Goal: Information Seeking & Learning: Learn about a topic

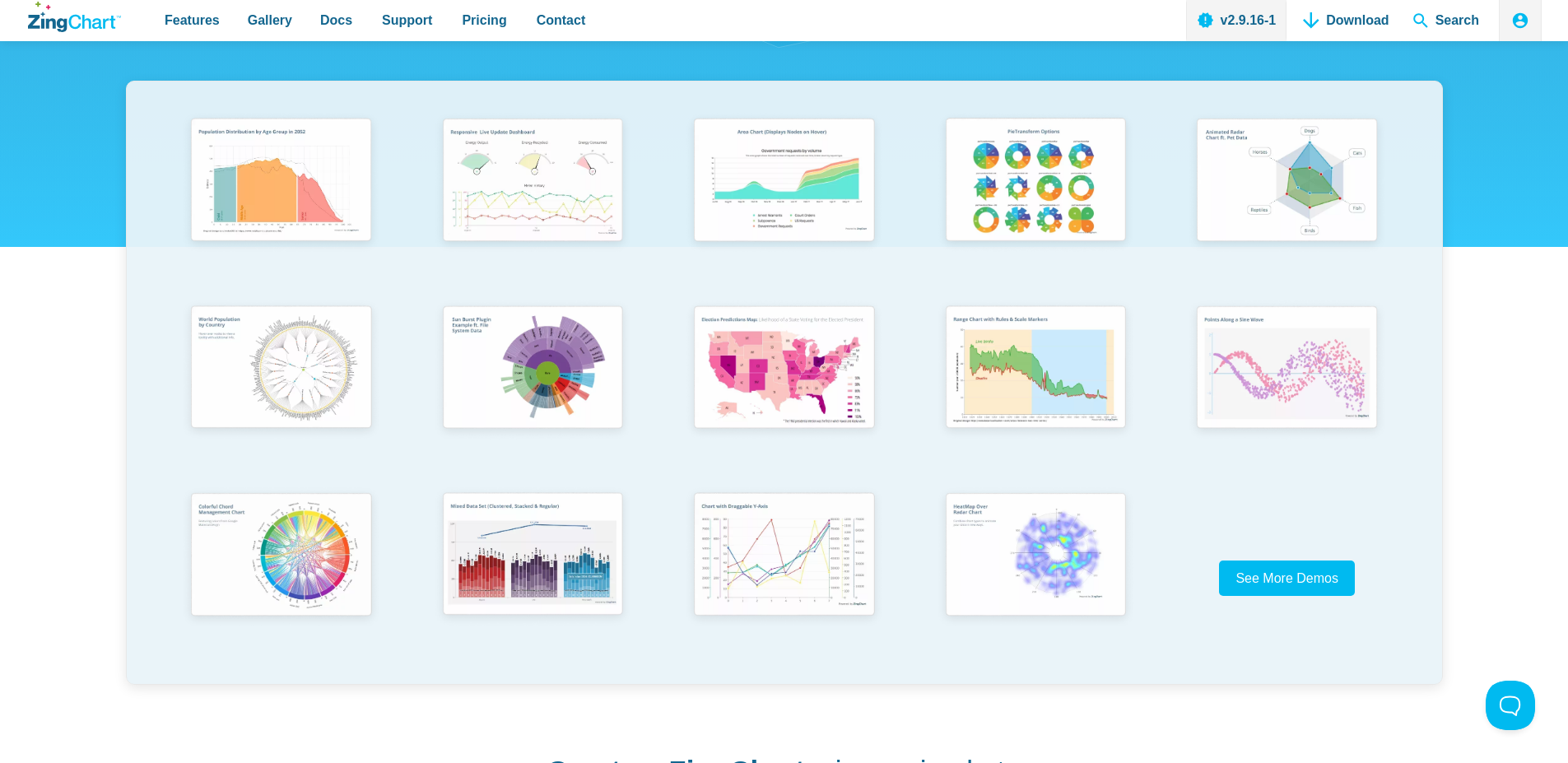
scroll to position [198, 0]
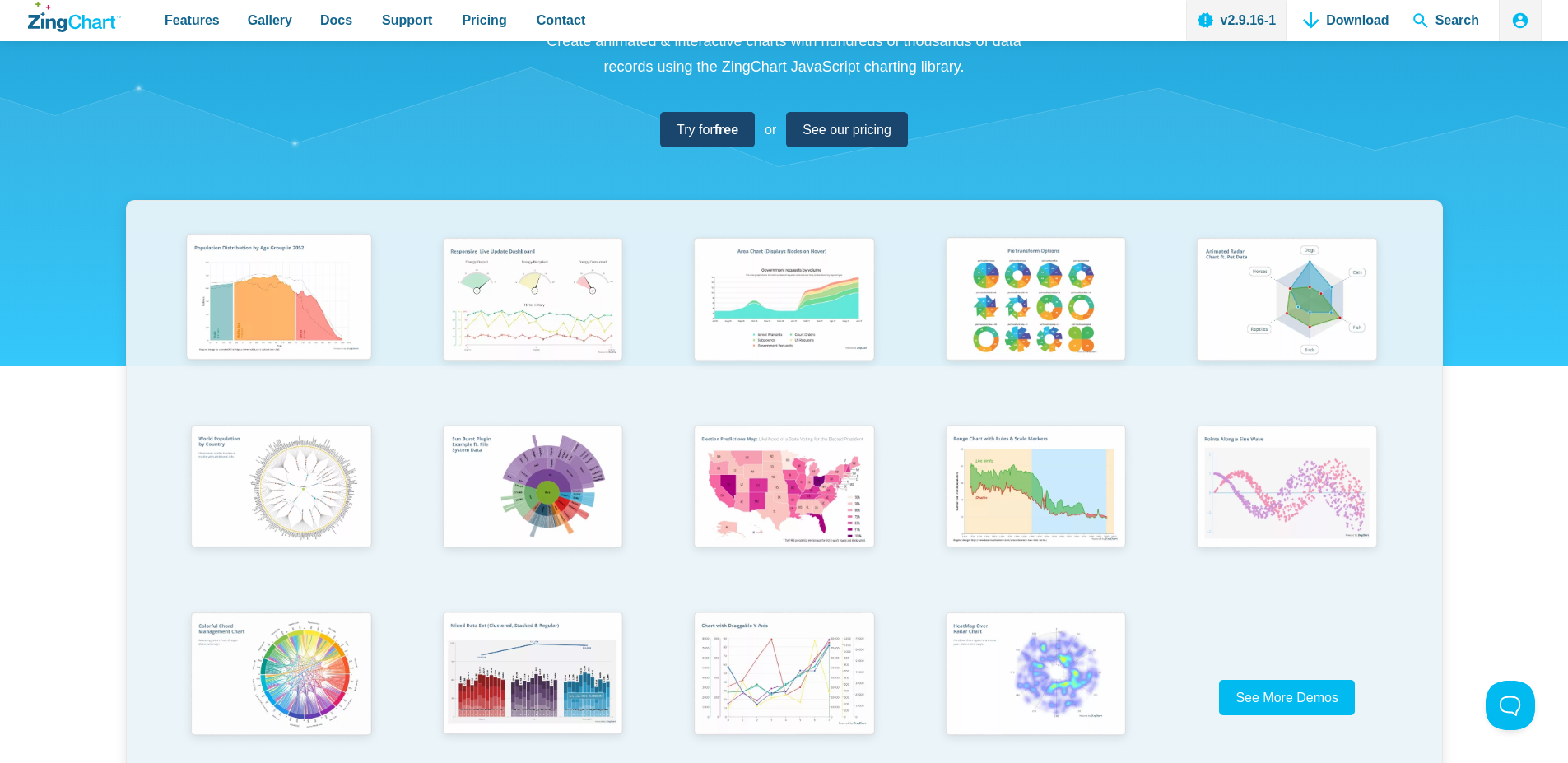
click at [265, 299] on img "App Content" at bounding box center [279, 300] width 207 height 148
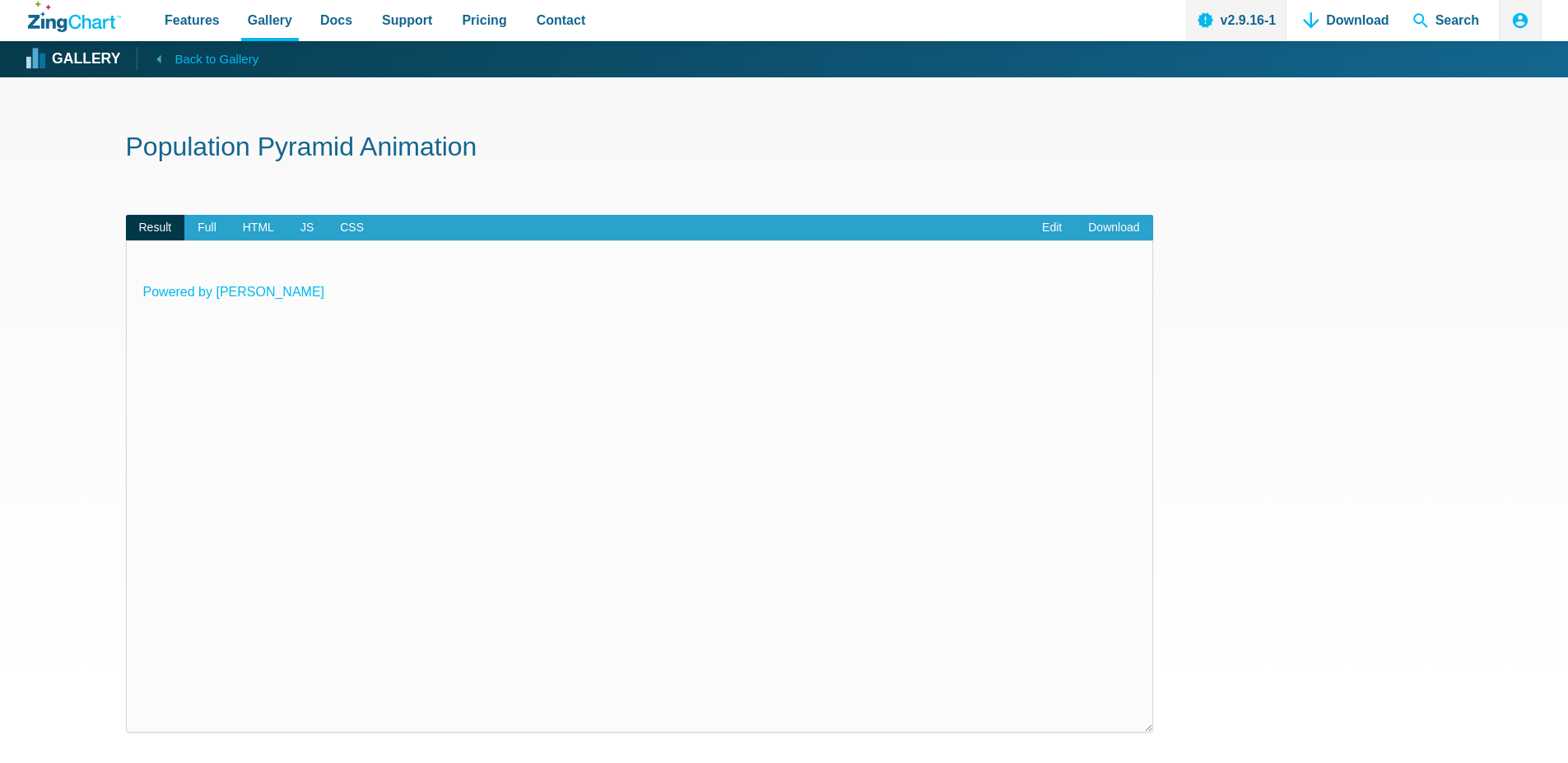
click at [178, 64] on span "Back to Gallery" at bounding box center [216, 59] width 84 height 21
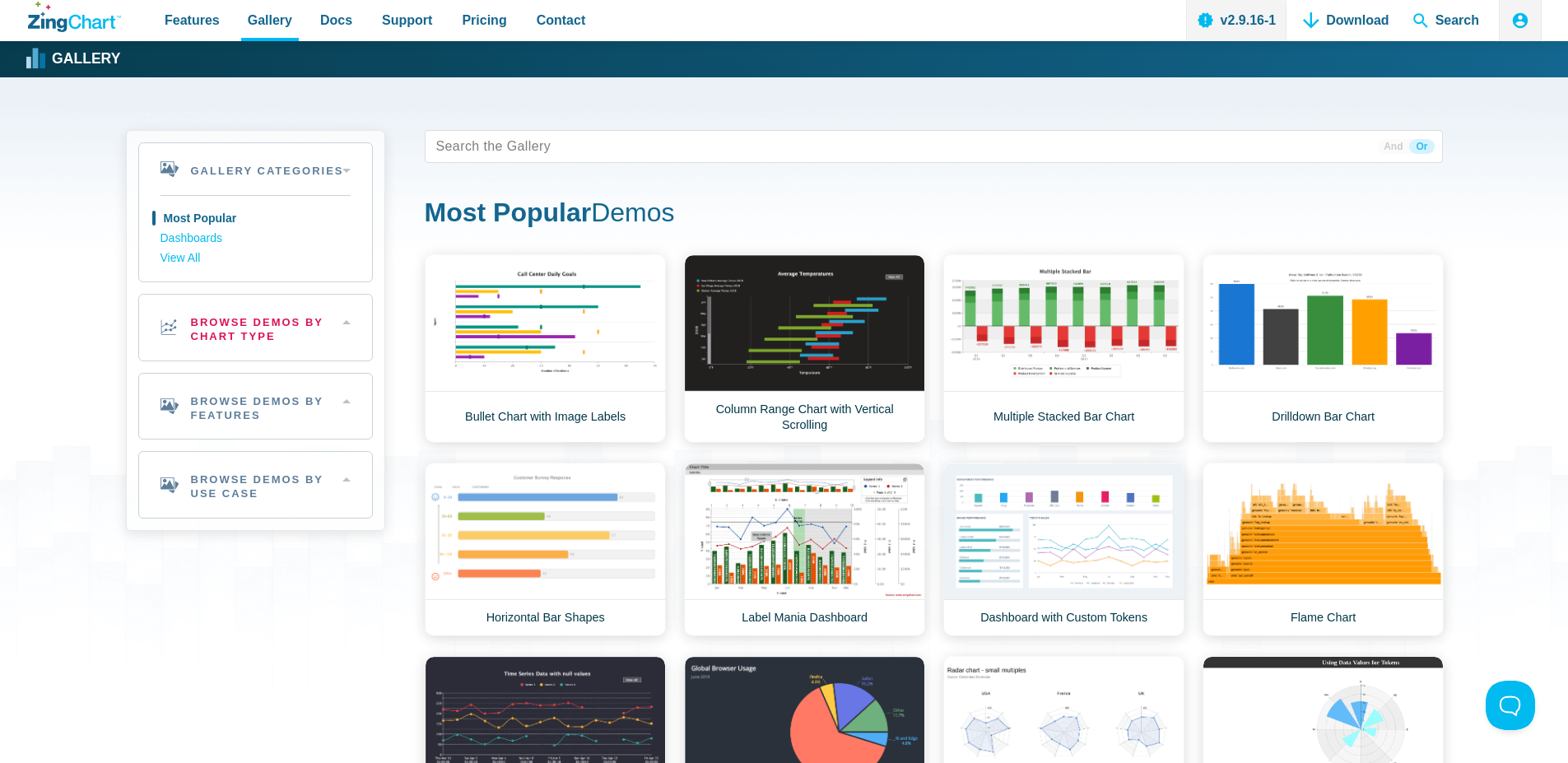
click at [291, 325] on h2 "Browse Demos By Chart Type" at bounding box center [256, 327] width 233 height 66
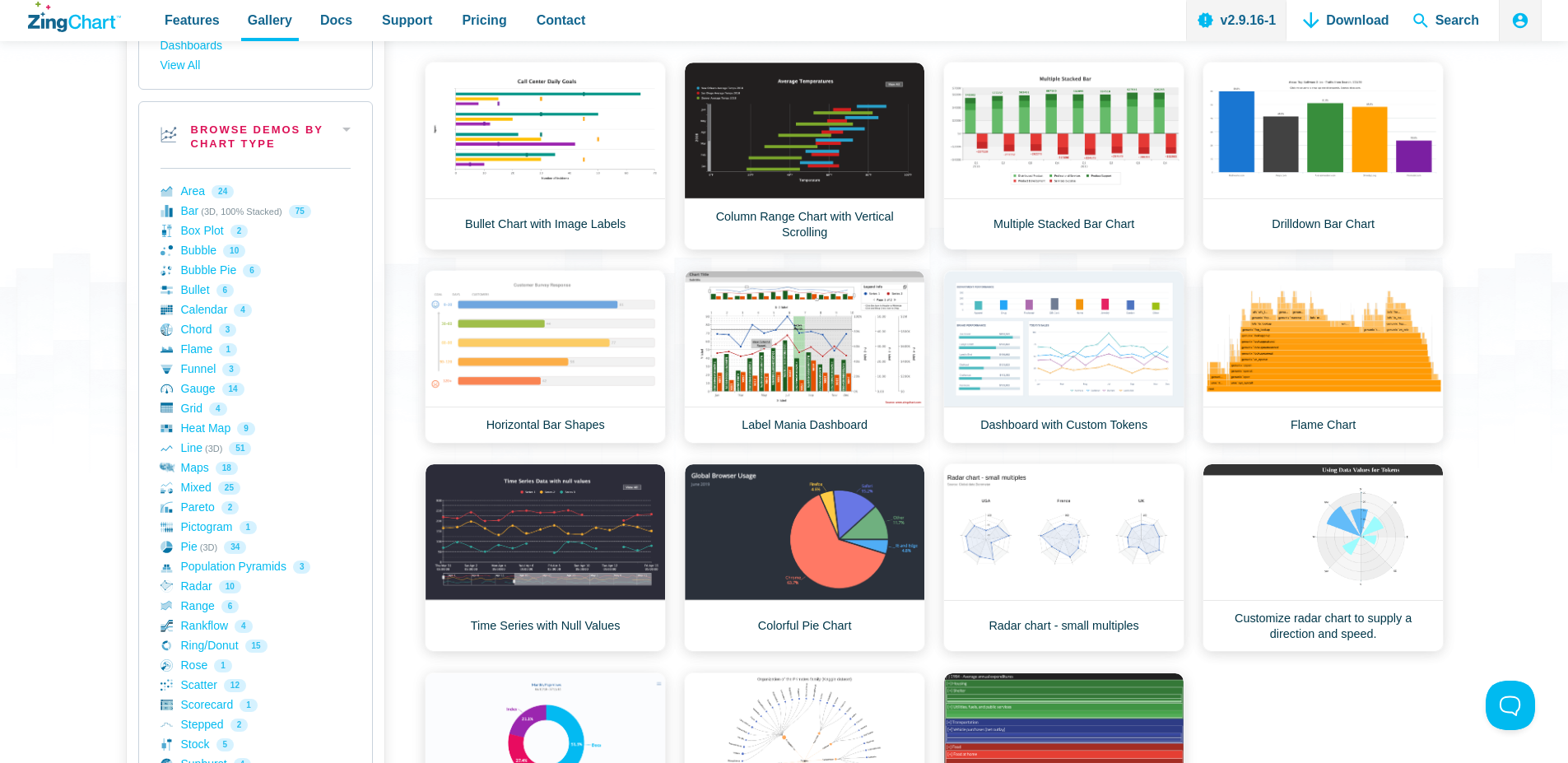
scroll to position [297, 0]
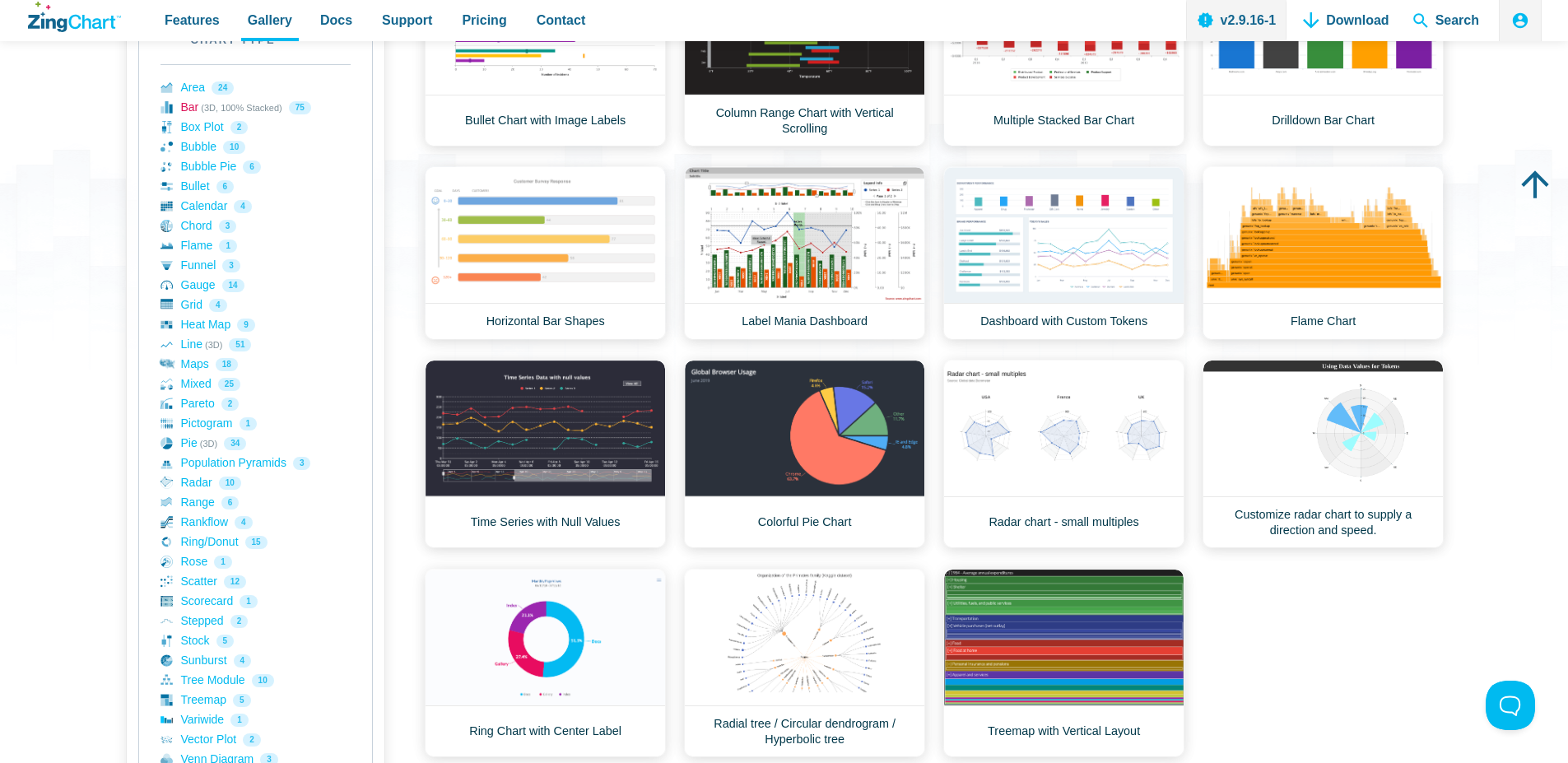
click at [197, 110] on link "Bar (3D, 100% Stacked) 75" at bounding box center [256, 107] width 190 height 19
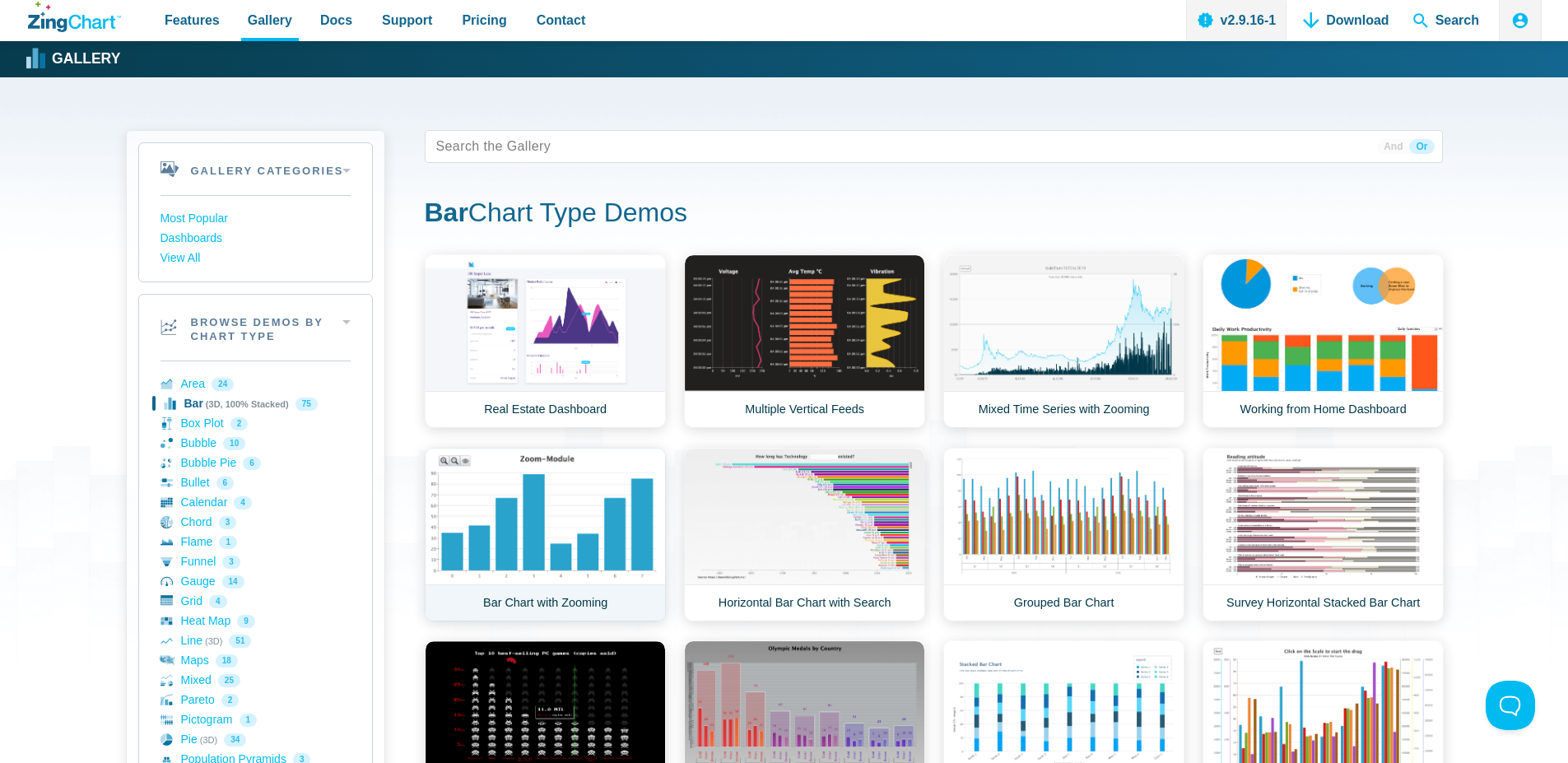
click at [545, 551] on link "Bar Chart with Zooming" at bounding box center [545, 535] width 241 height 174
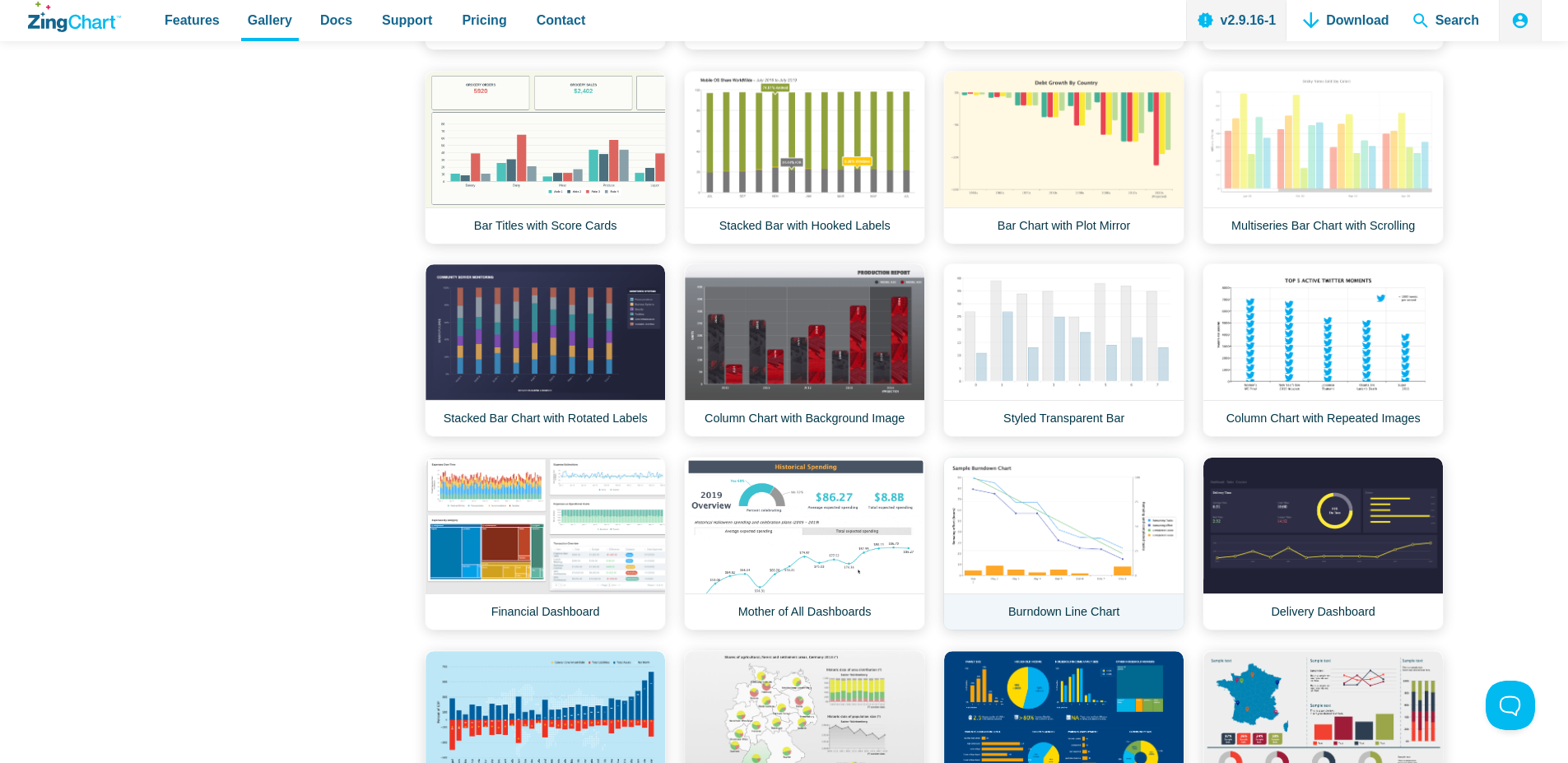
scroll to position [1975, 0]
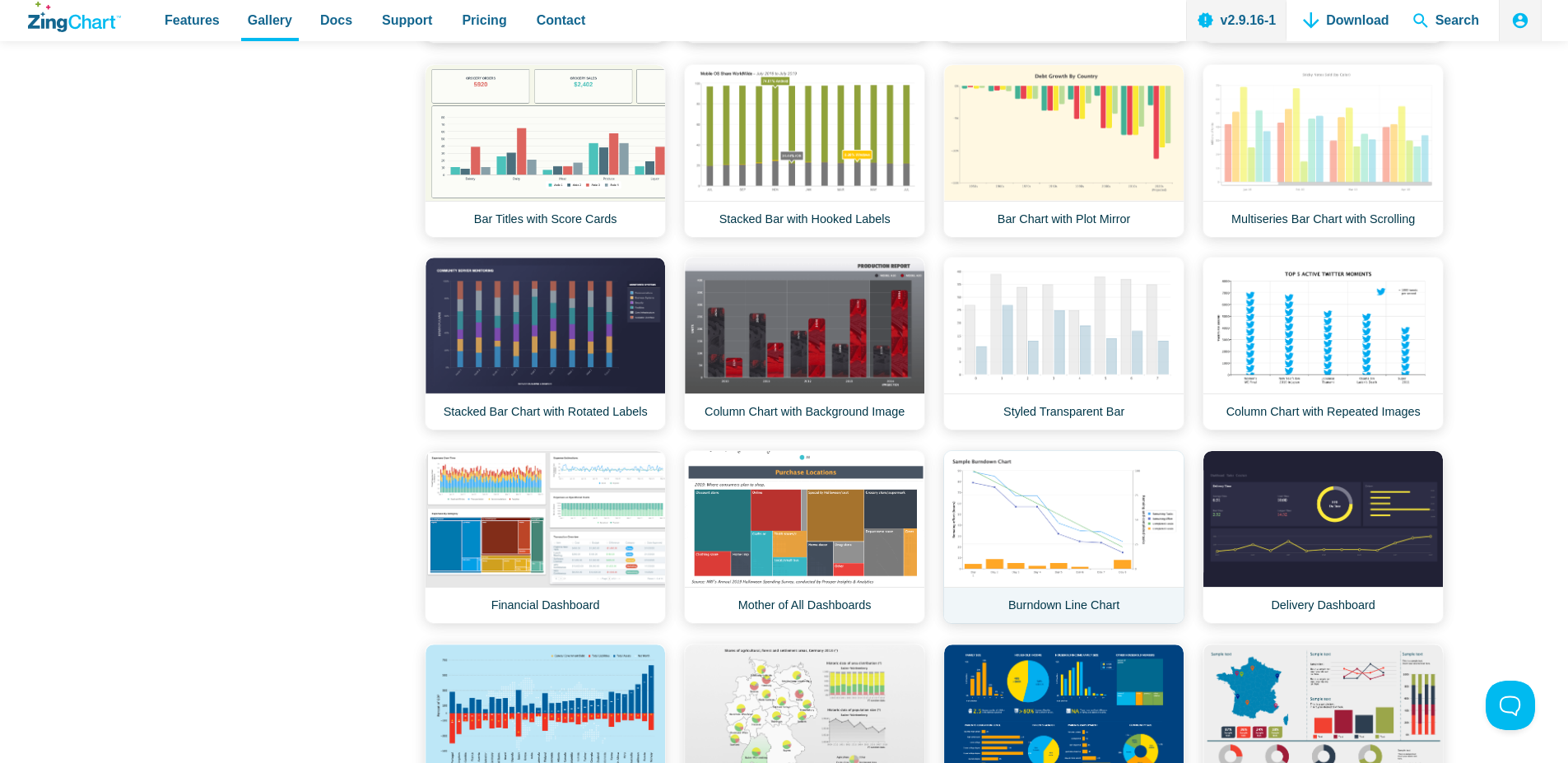
click at [1036, 530] on link "Burndown Line Chart" at bounding box center [1064, 537] width 241 height 174
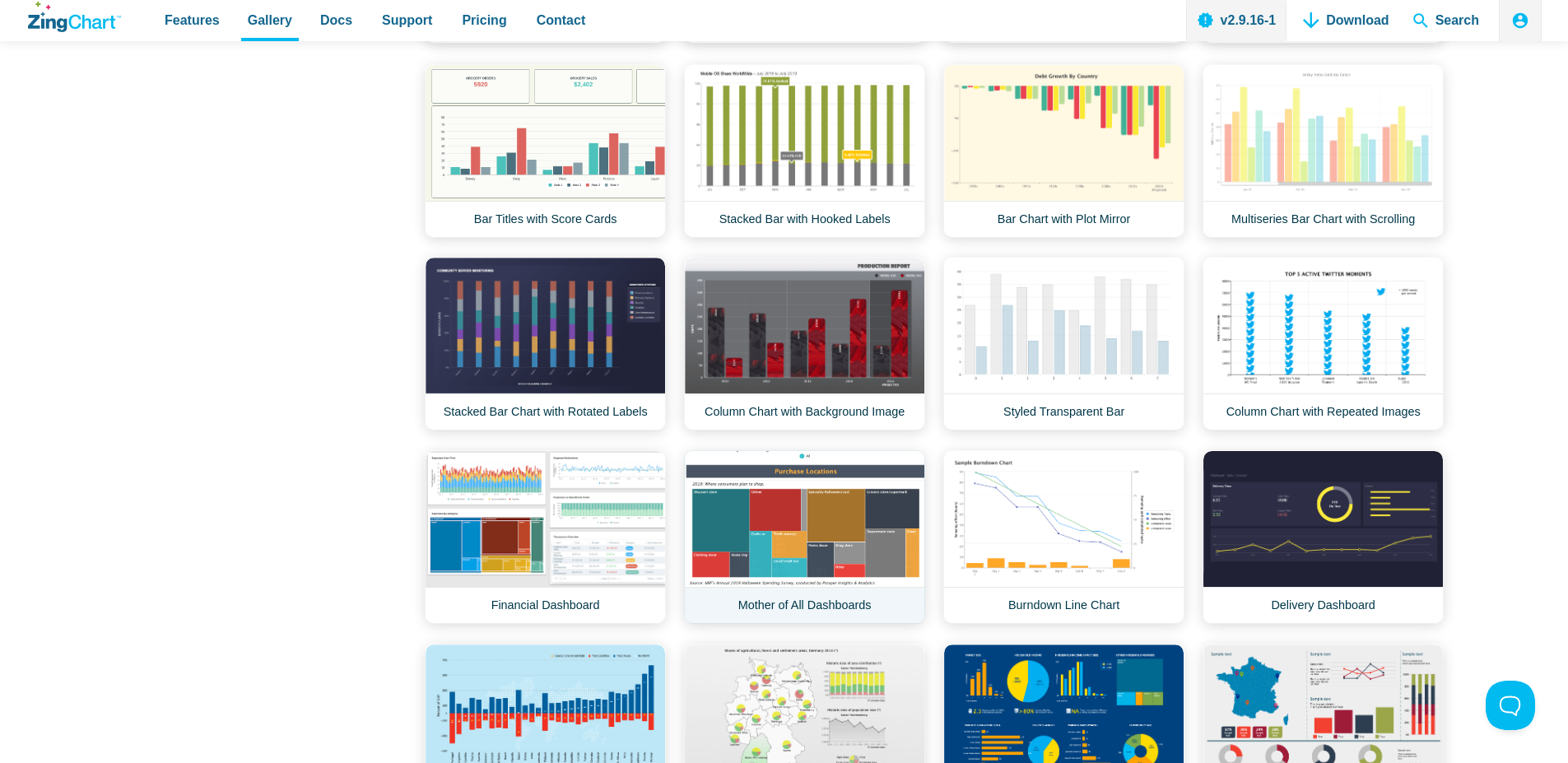
click at [807, 541] on link "Mother of All Dashboards" at bounding box center [804, 537] width 241 height 174
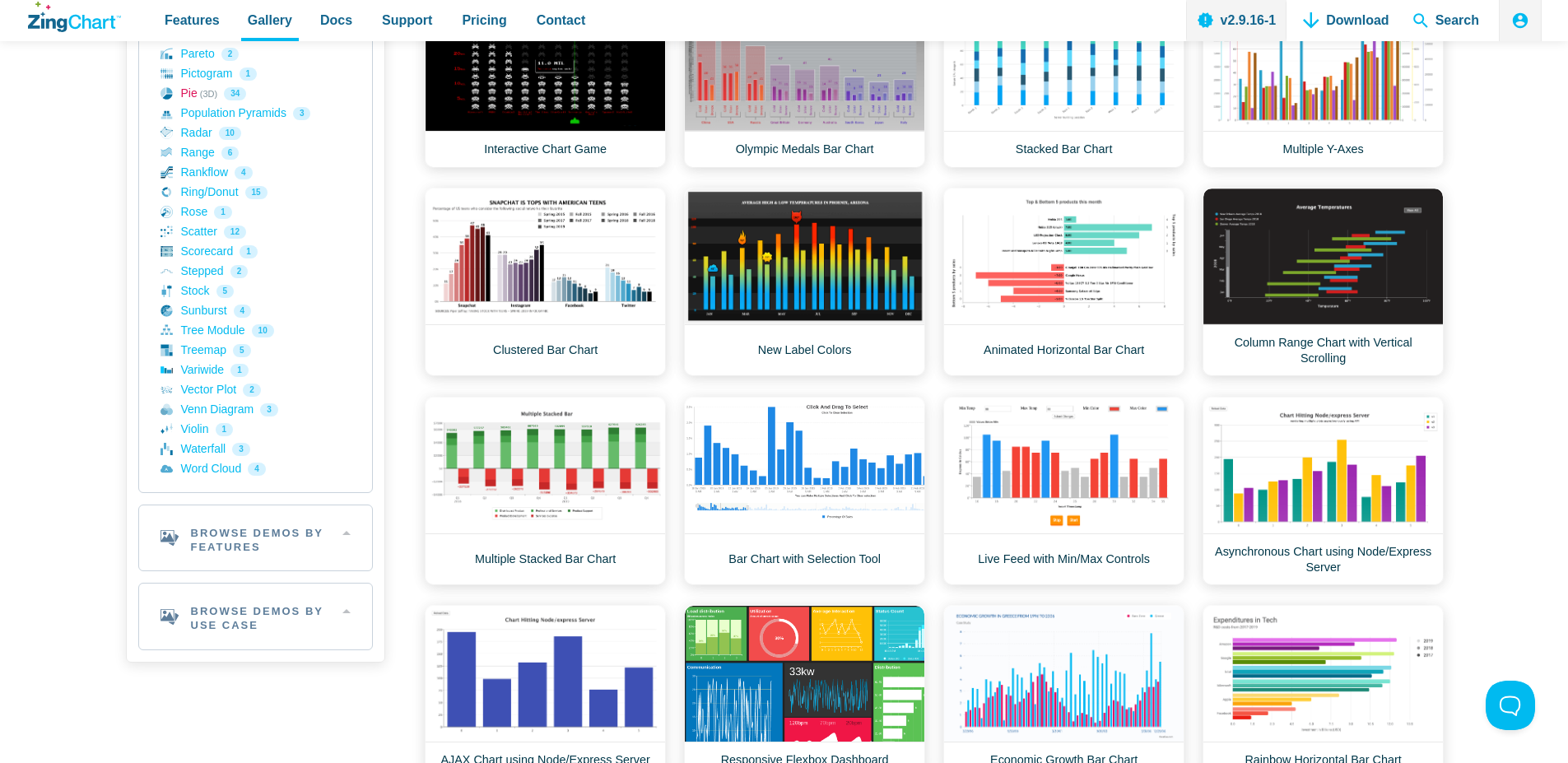
scroll to position [395, 0]
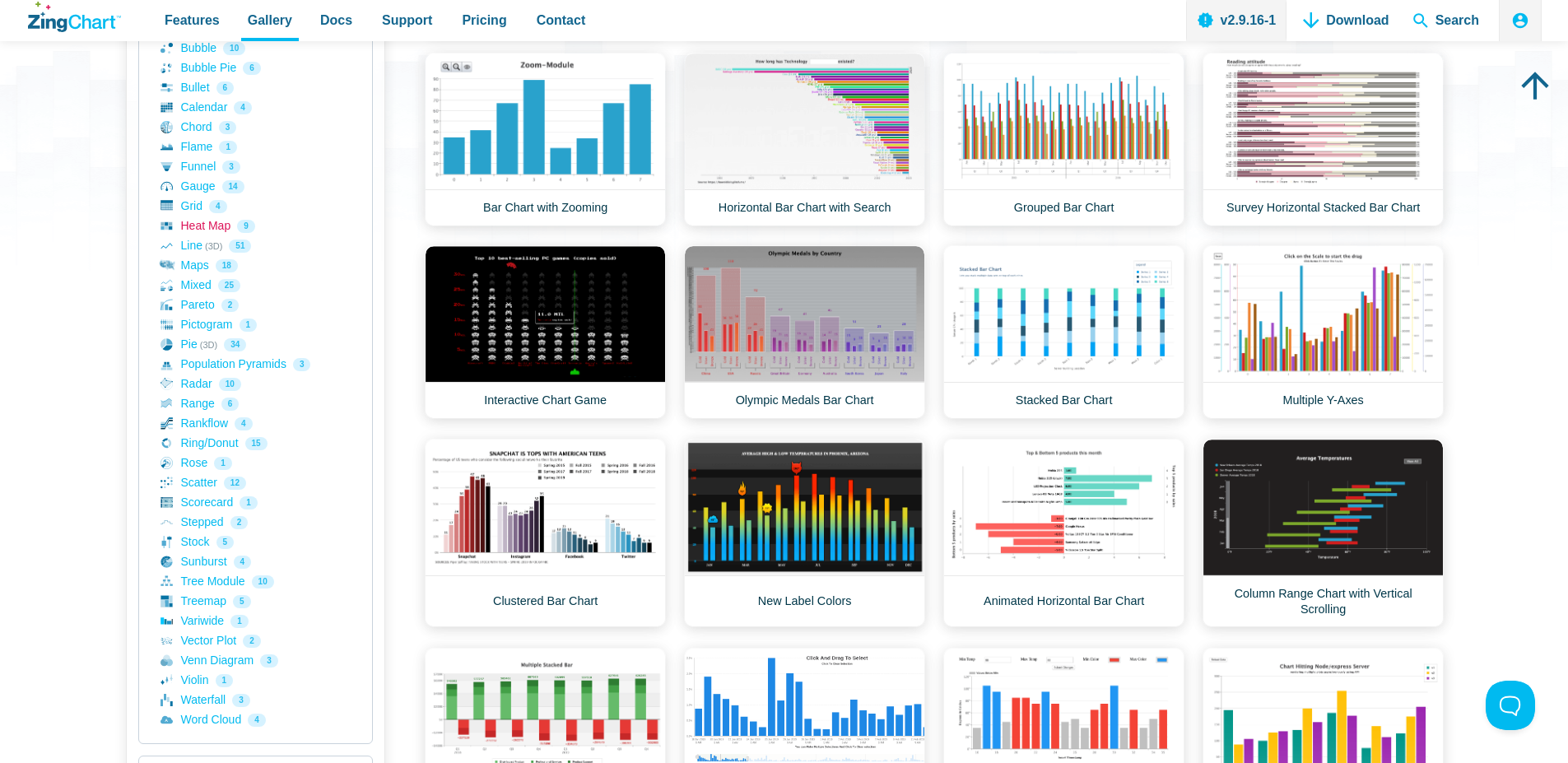
click at [221, 234] on link "Heat Map 9" at bounding box center [256, 225] width 190 height 19
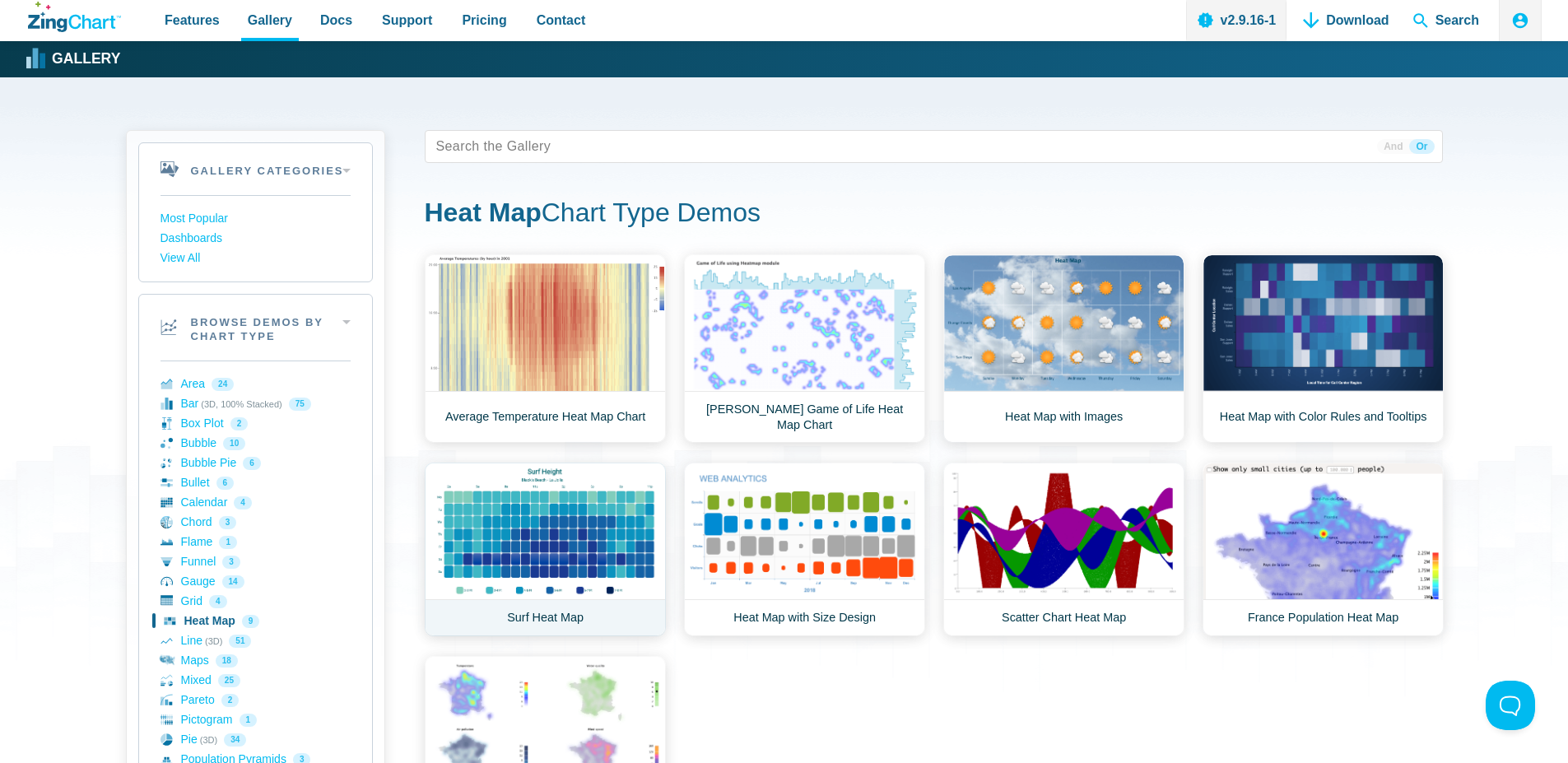
click at [591, 543] on link "Surf Heat Map" at bounding box center [545, 550] width 241 height 174
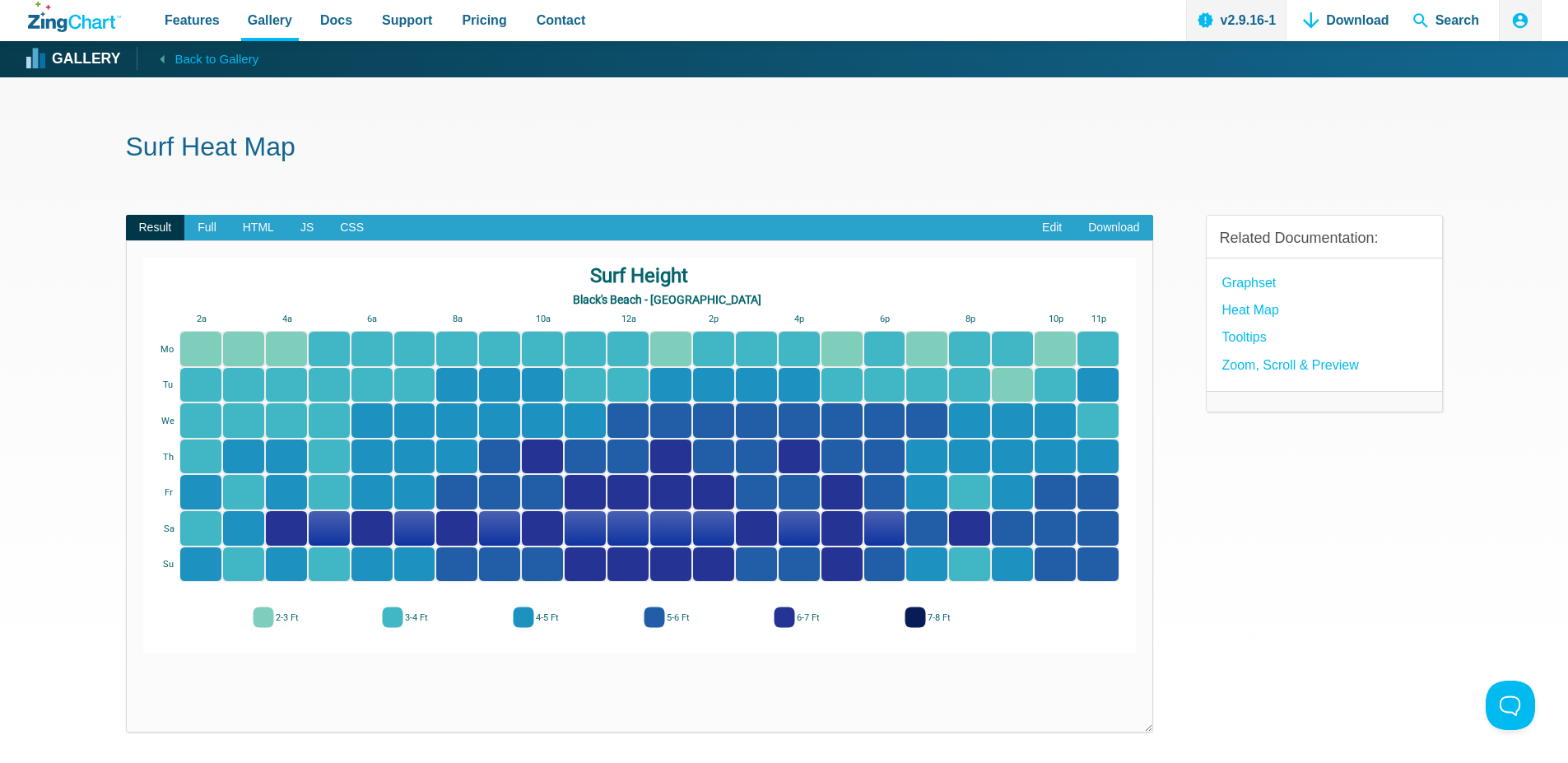
drag, startPoint x: 169, startPoint y: 63, endPoint x: 172, endPoint y: 73, distance: 10.4
click at [170, 63] on link "Back to Gallery" at bounding box center [198, 58] width 122 height 23
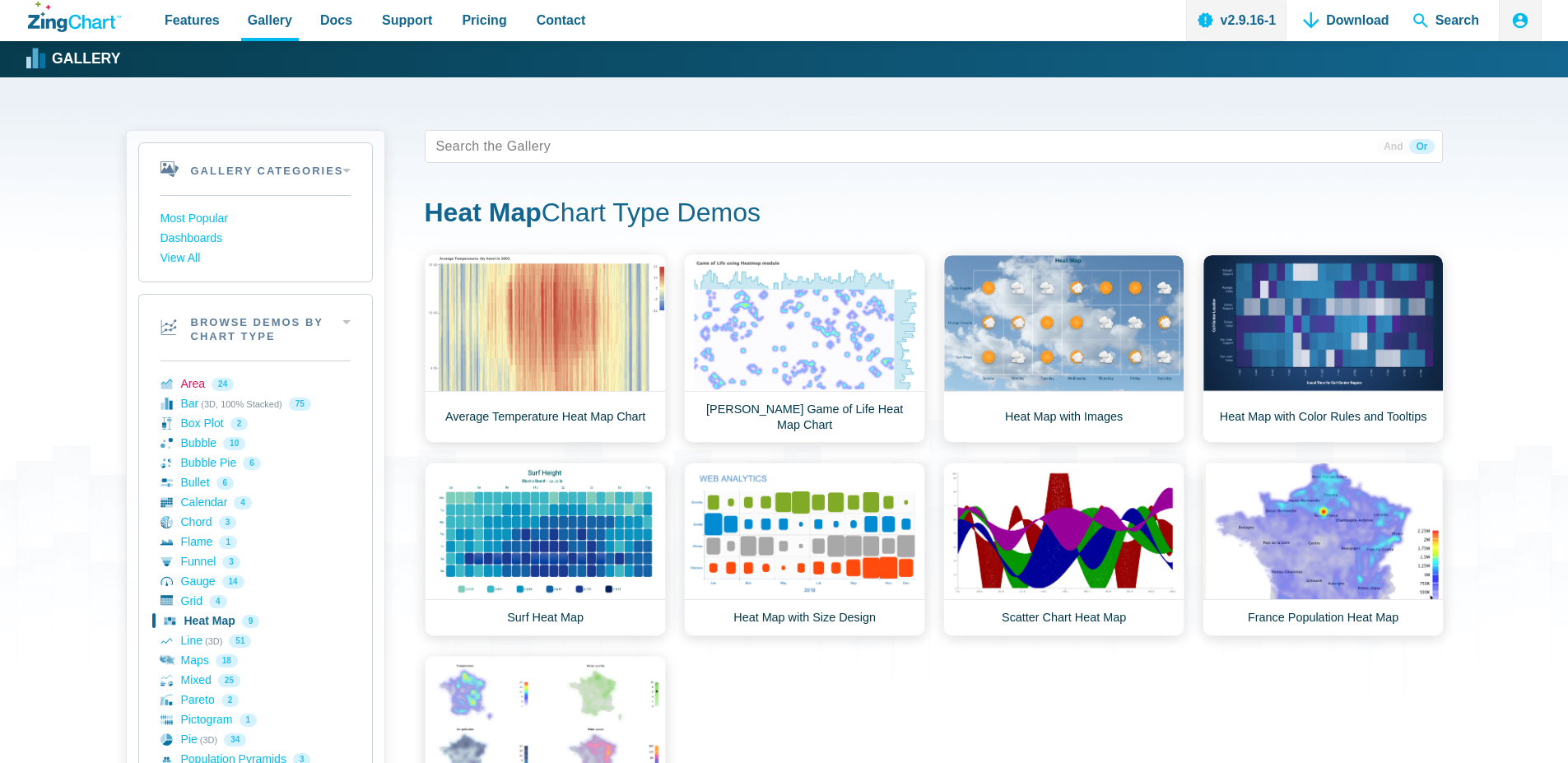
click at [201, 389] on link "Area 24" at bounding box center [256, 383] width 190 height 19
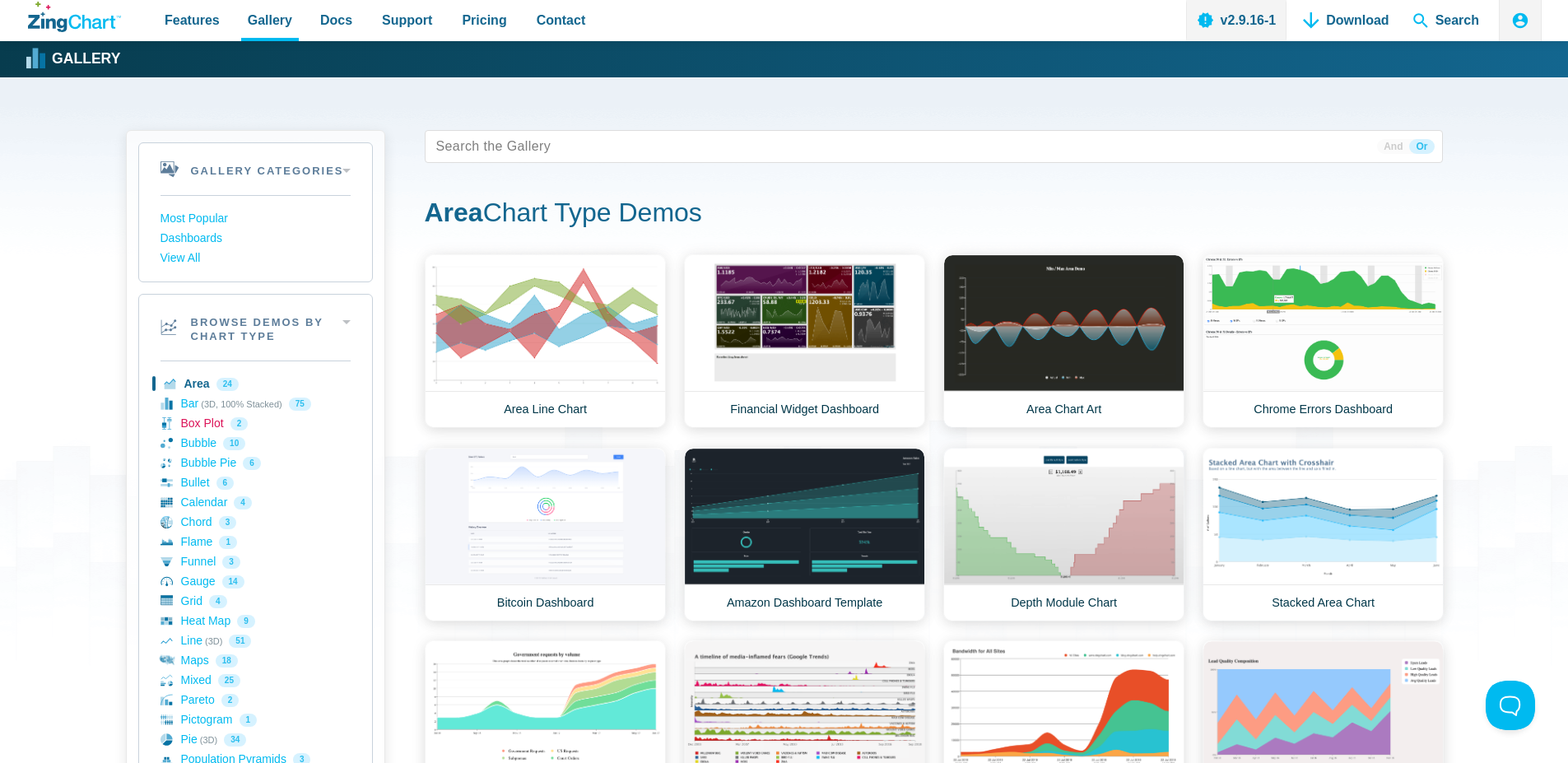
click at [185, 421] on link "Box Plot 2" at bounding box center [256, 423] width 190 height 19
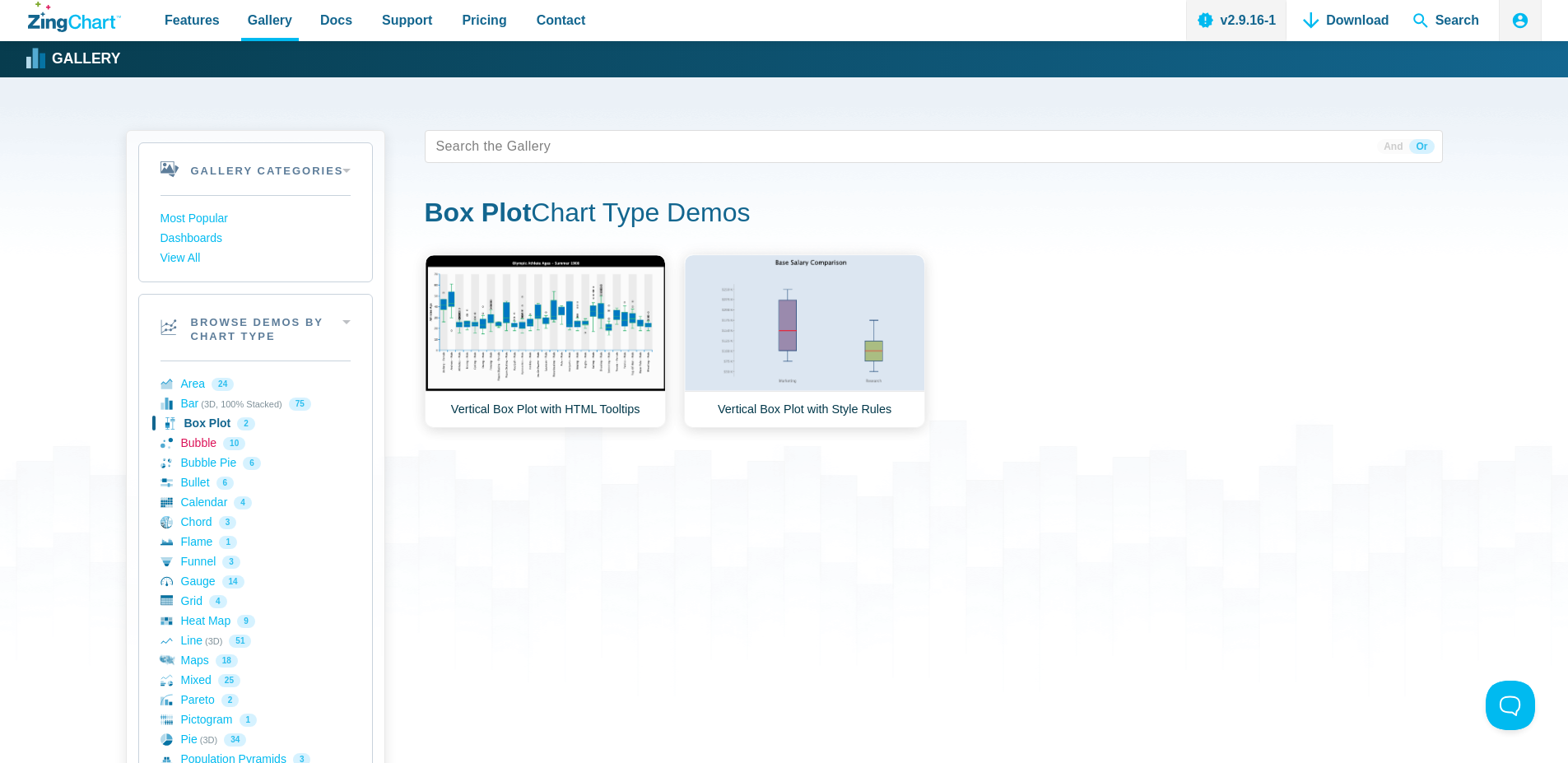
click at [203, 441] on link "Bubble 10" at bounding box center [256, 442] width 190 height 19
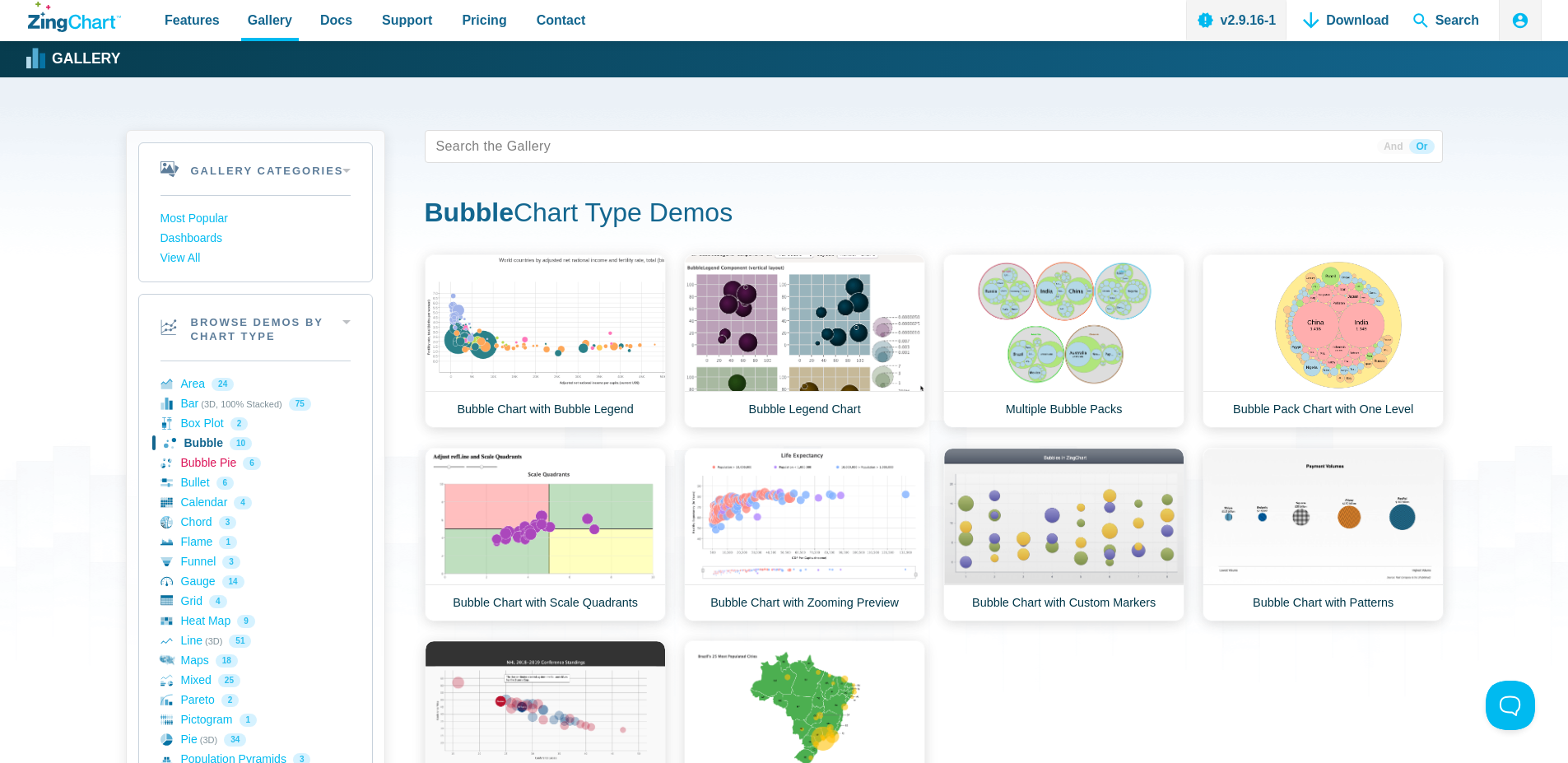
click at [201, 461] on link "Bubble Pie 6" at bounding box center [256, 463] width 190 height 19
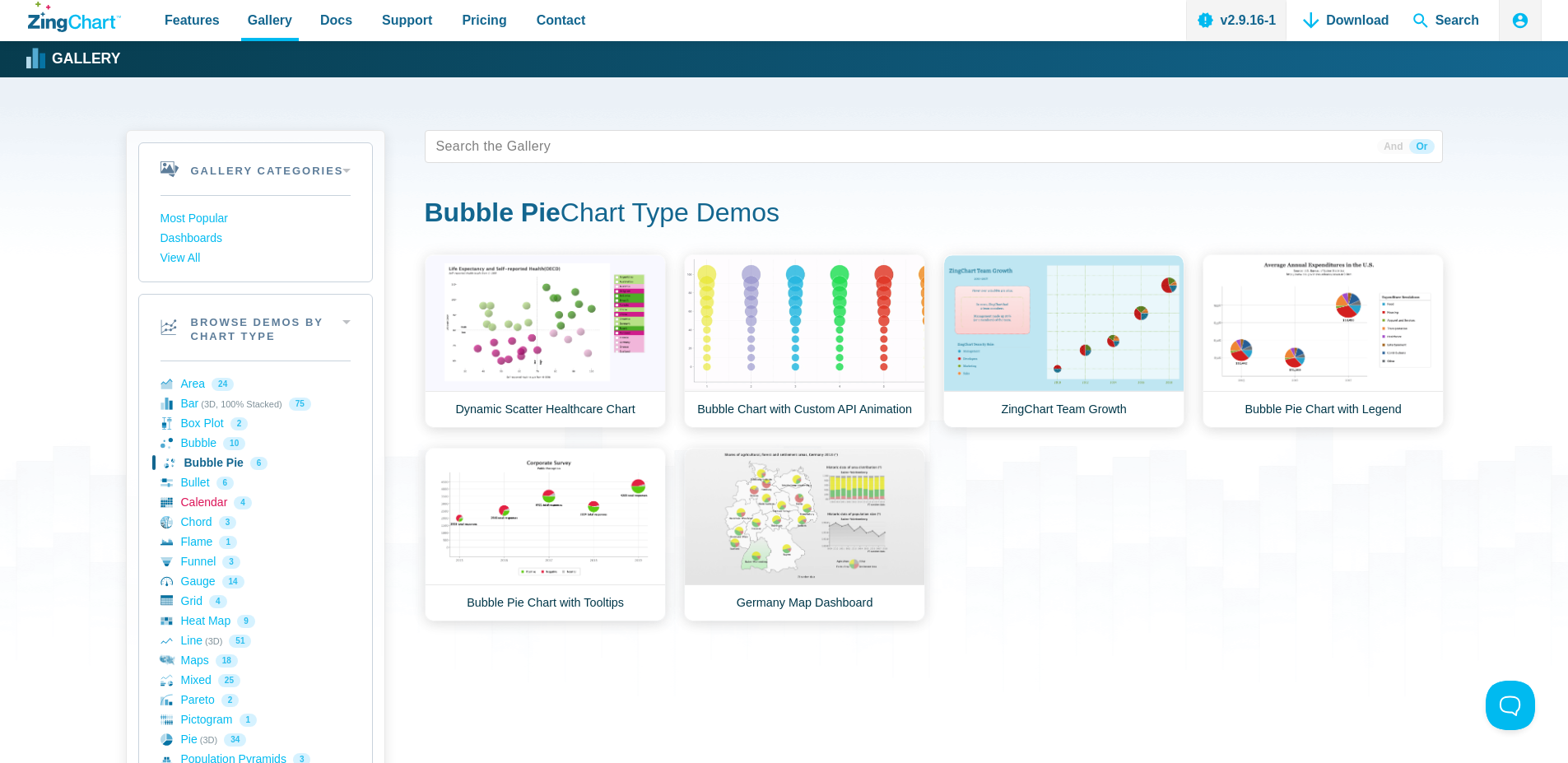
click at [198, 503] on link "Calendar 4" at bounding box center [256, 503] width 190 height 19
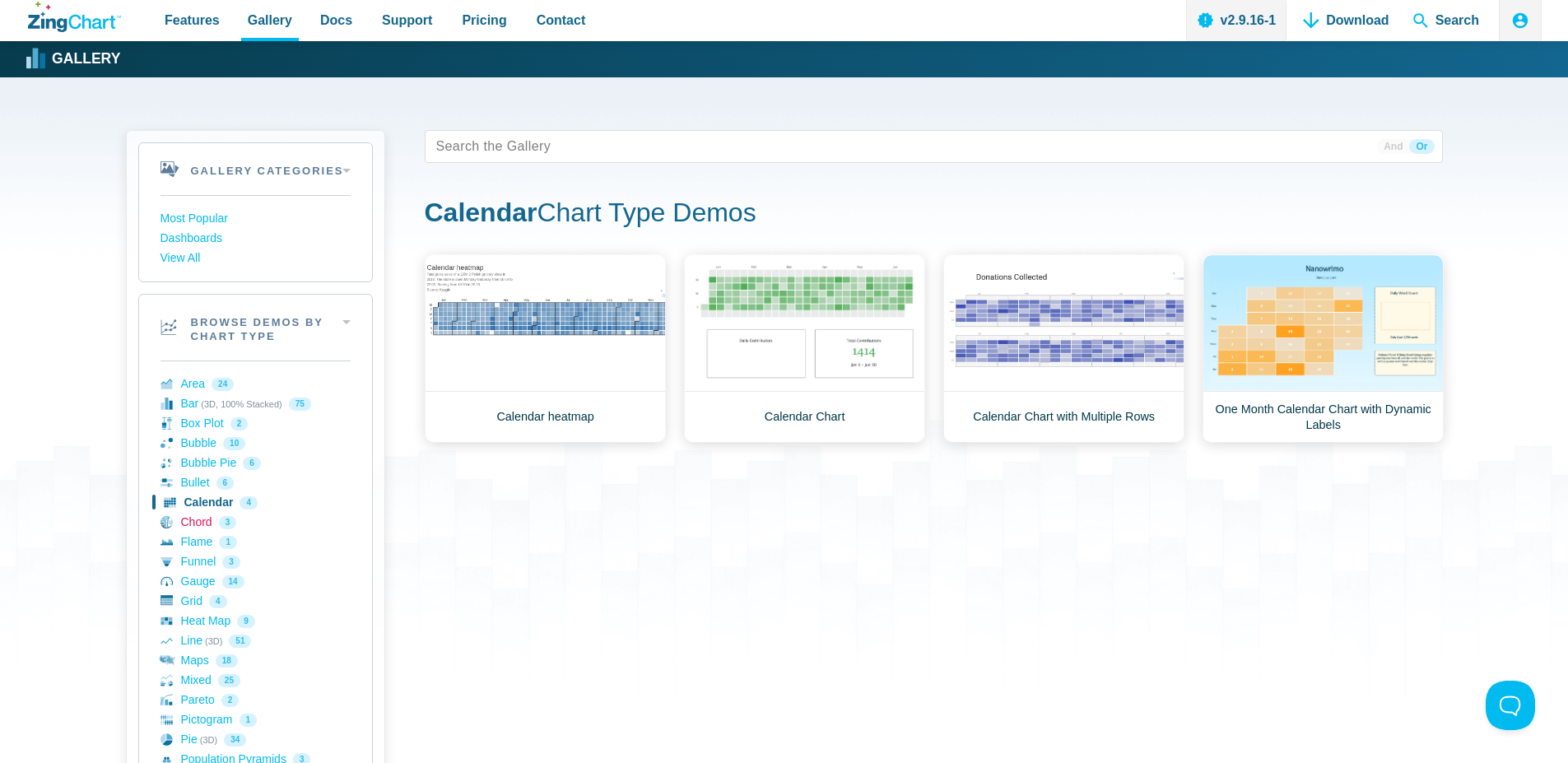
click at [200, 522] on link "Chord 3" at bounding box center [256, 522] width 190 height 19
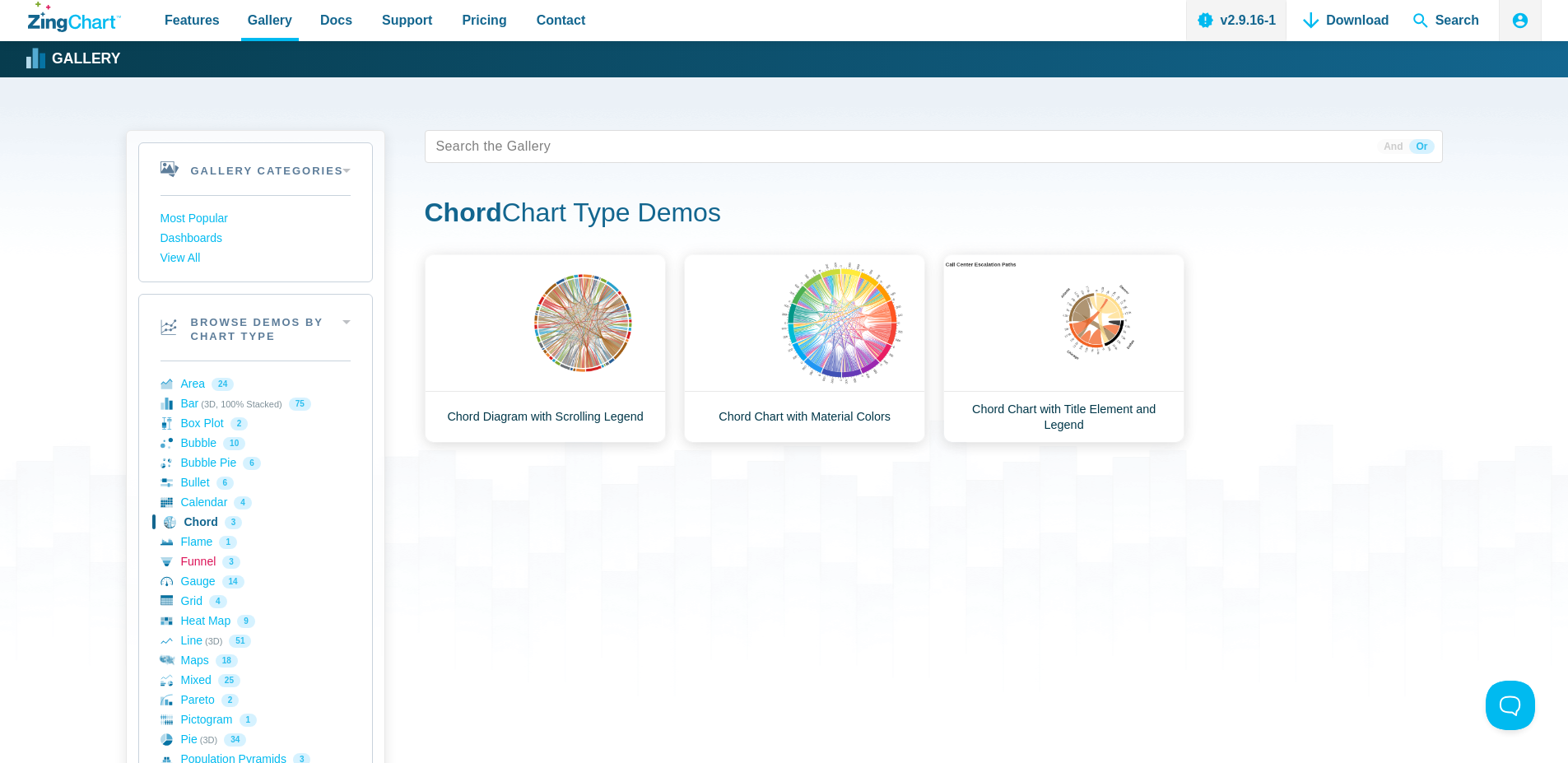
click at [201, 569] on link "Funnel 3" at bounding box center [256, 562] width 190 height 19
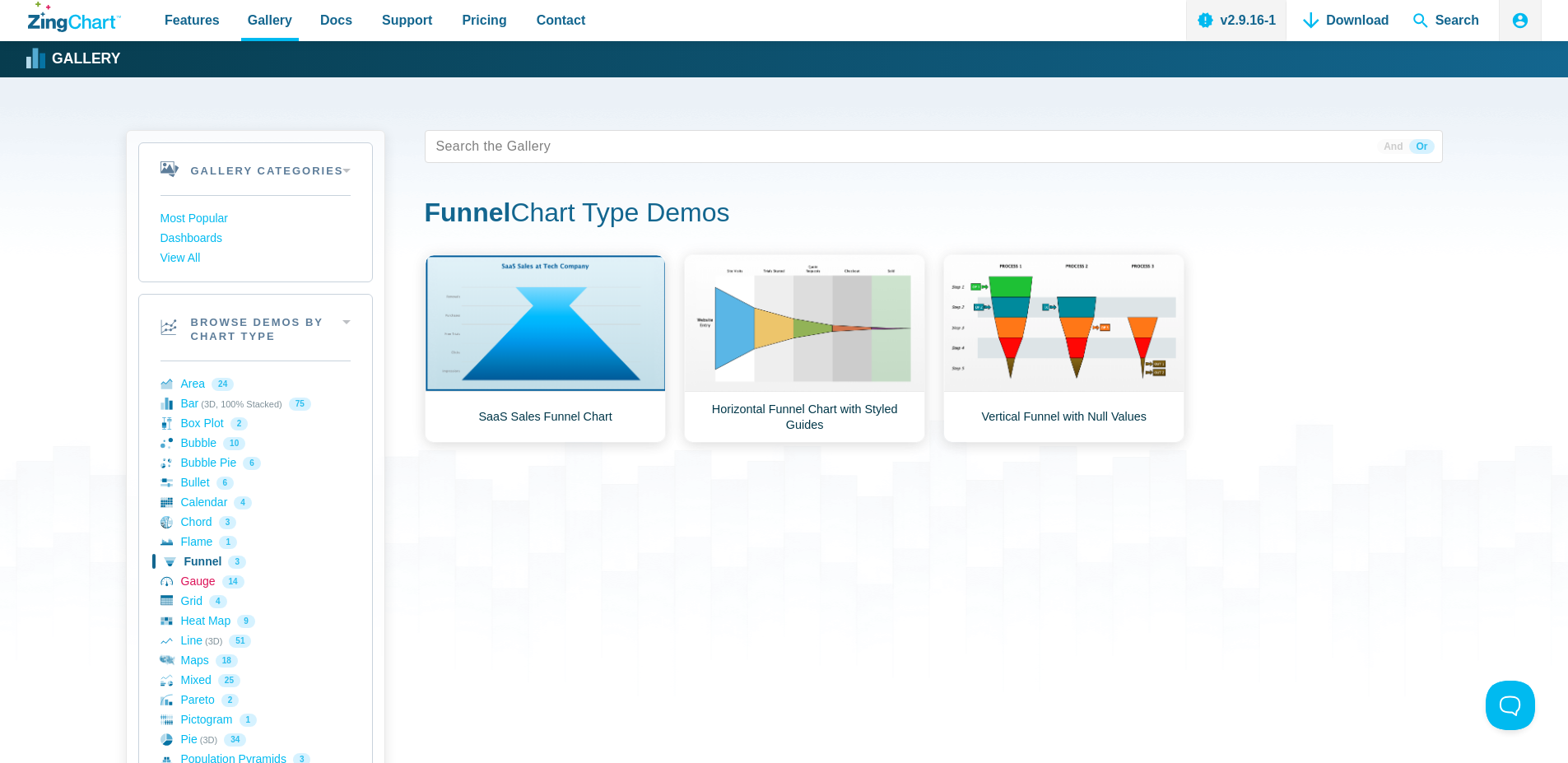
click at [197, 585] on link "Gauge 14" at bounding box center [256, 581] width 190 height 19
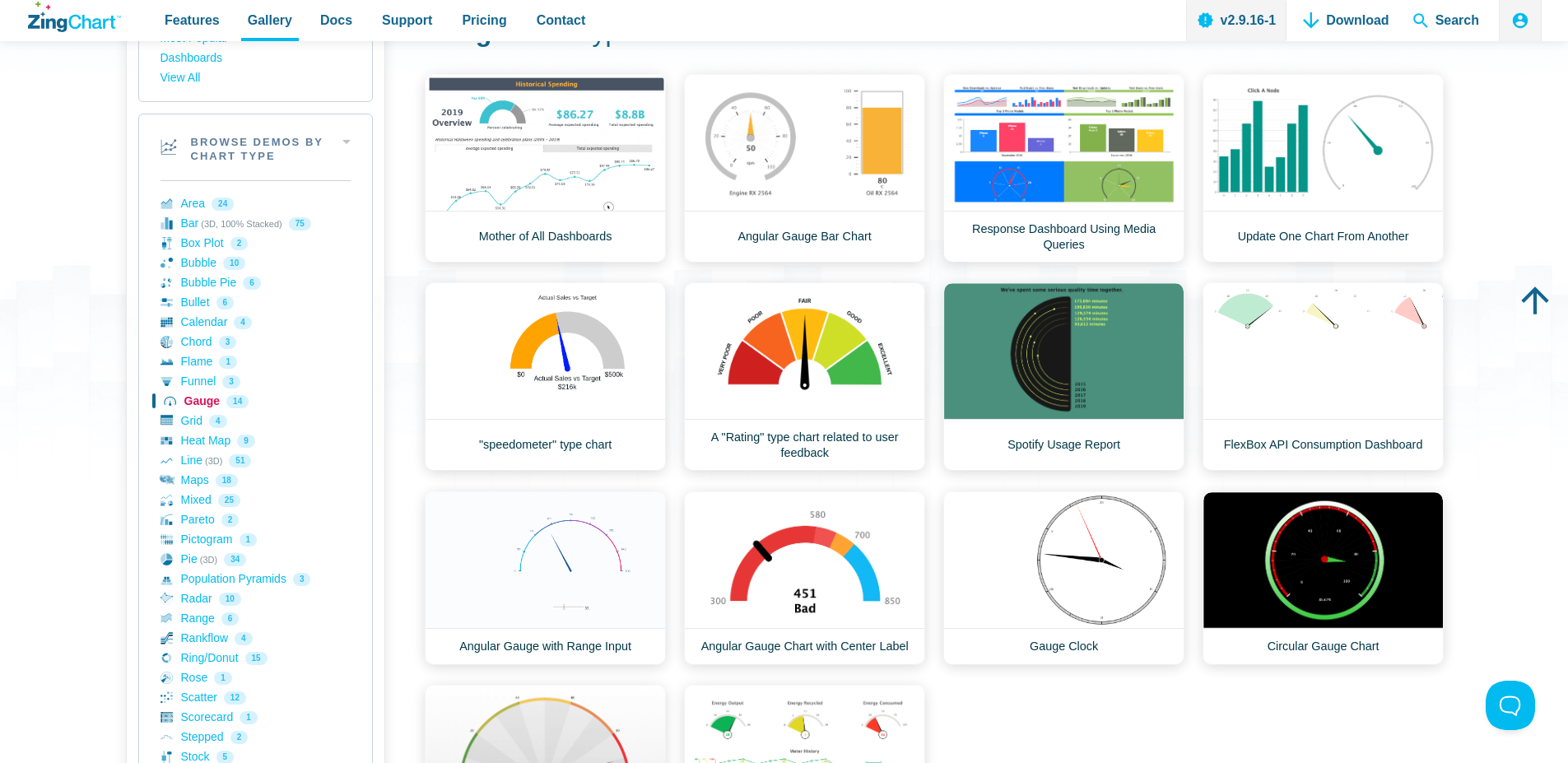
scroll to position [198, 0]
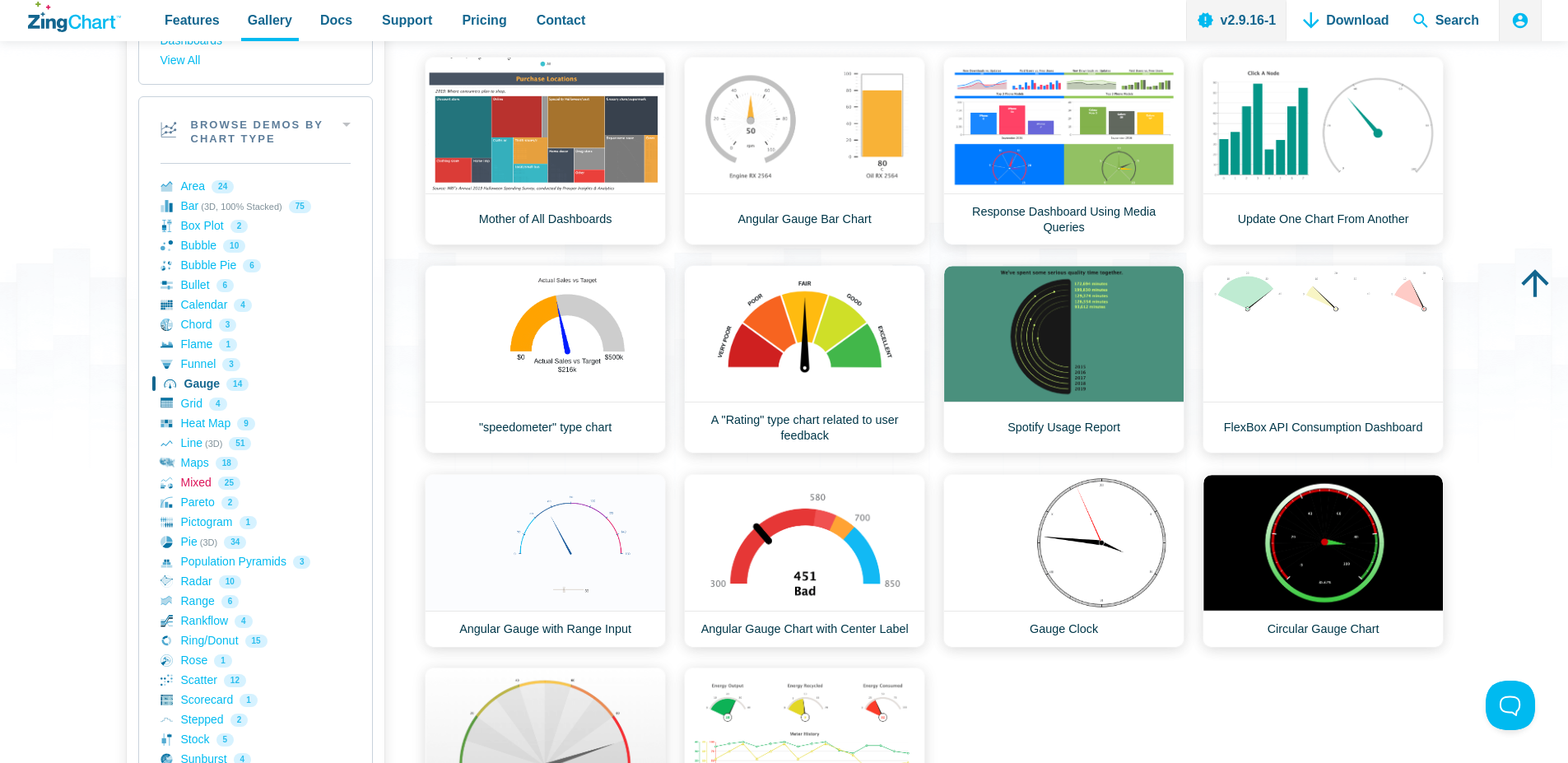
click at [199, 480] on link "Mixed 25" at bounding box center [256, 482] width 190 height 19
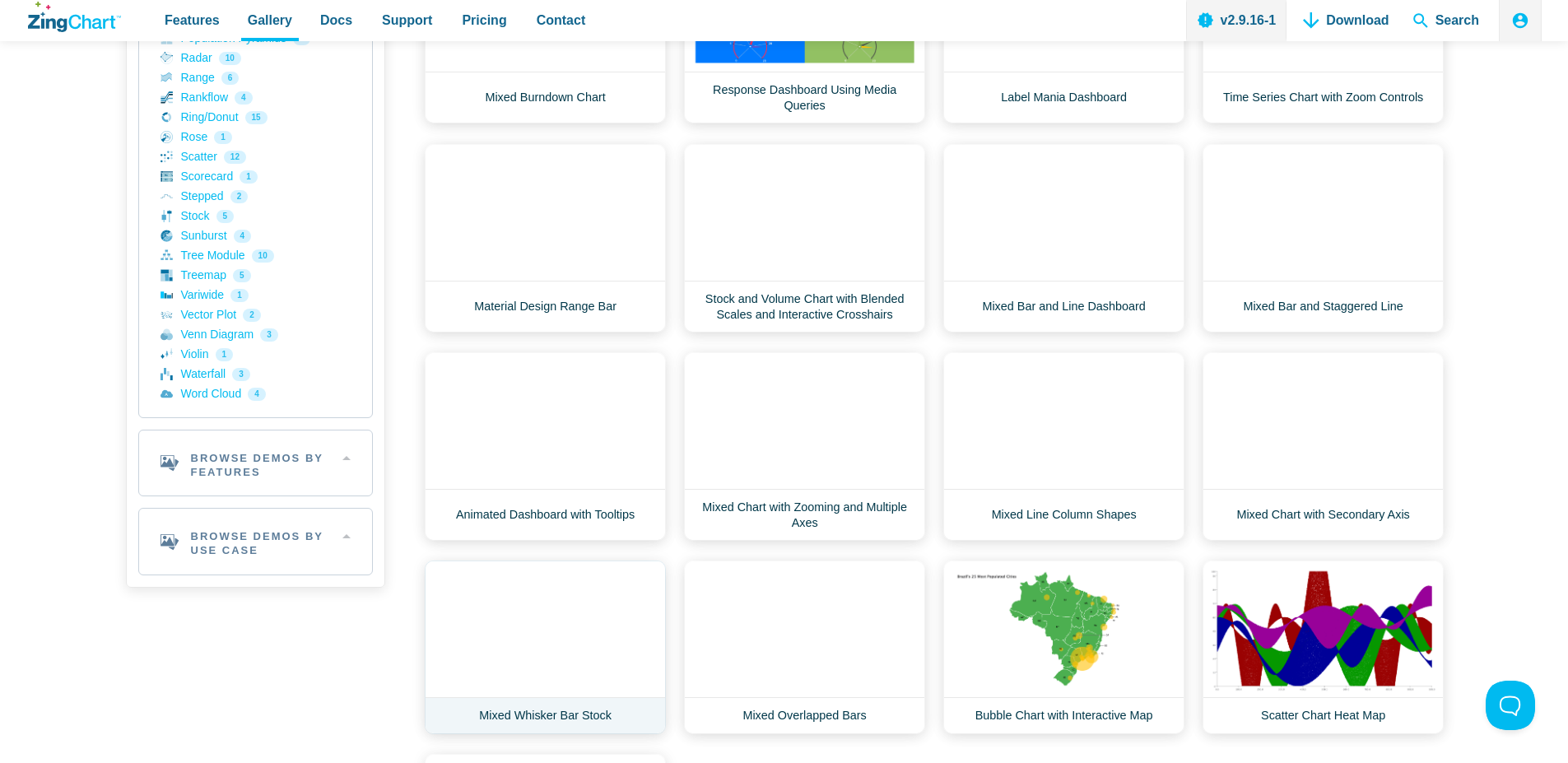
scroll to position [889, 0]
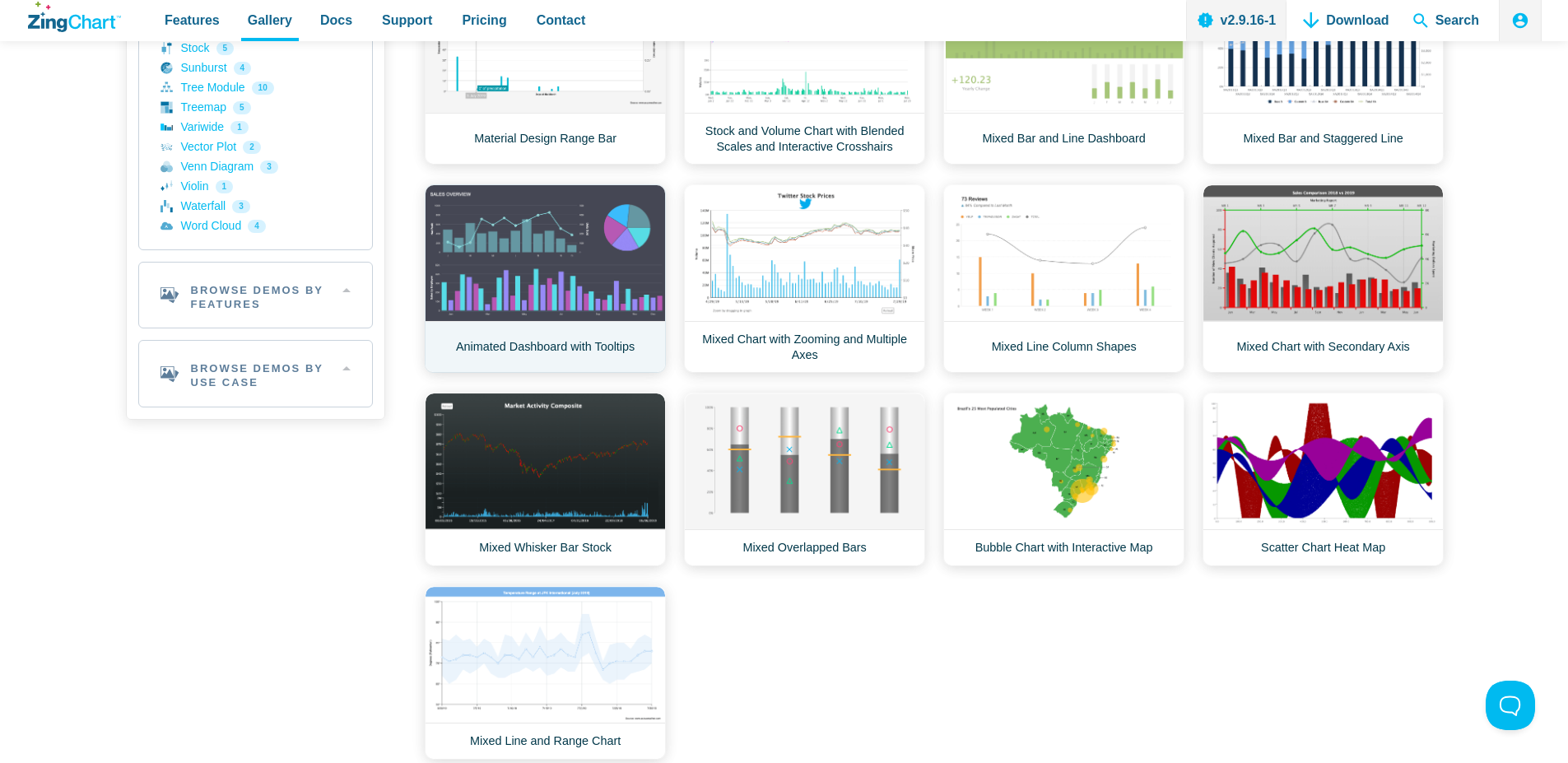
click at [548, 244] on link "Animated Dashboard with Tooltips" at bounding box center [545, 279] width 241 height 188
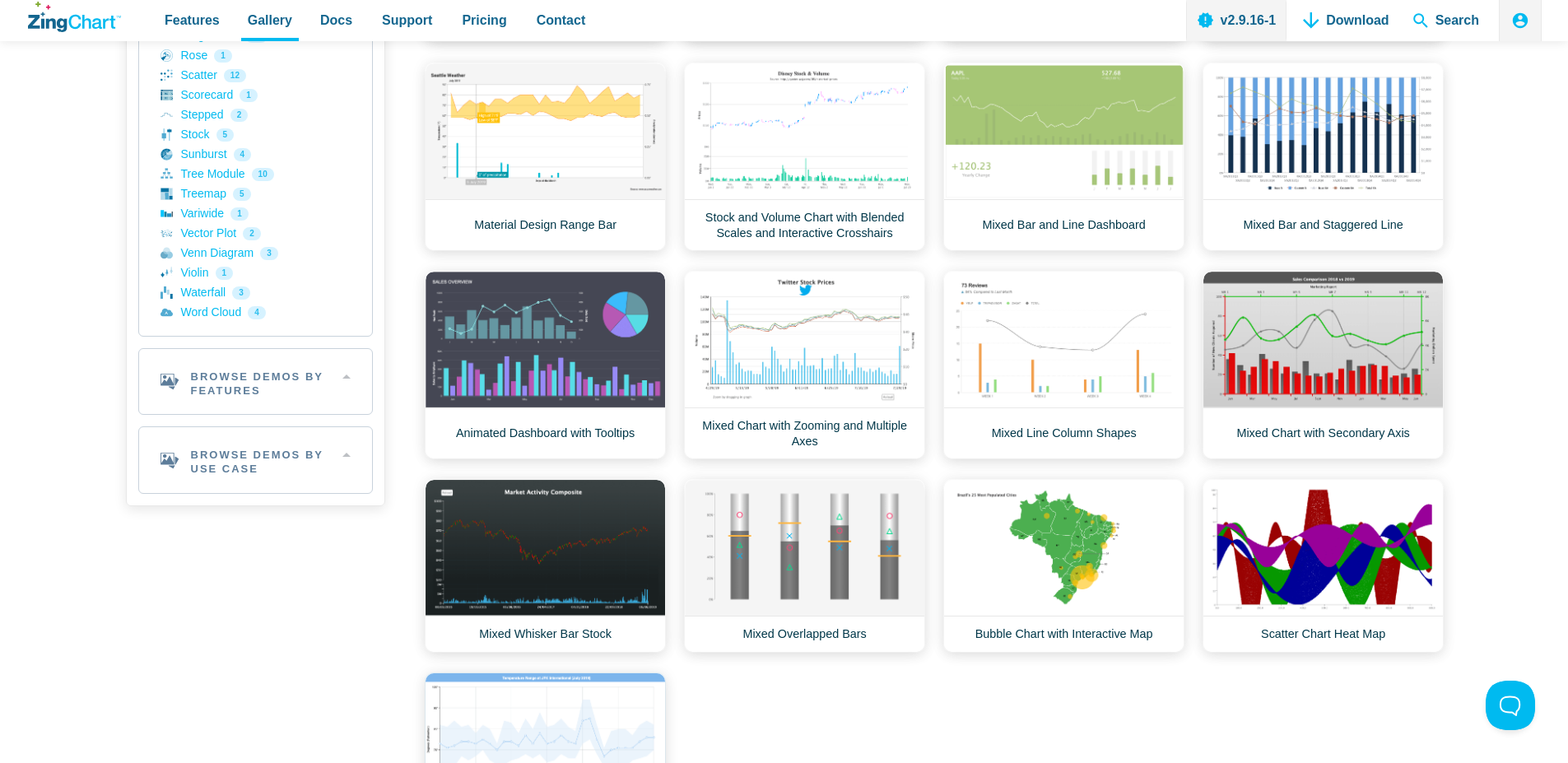
scroll to position [790, 0]
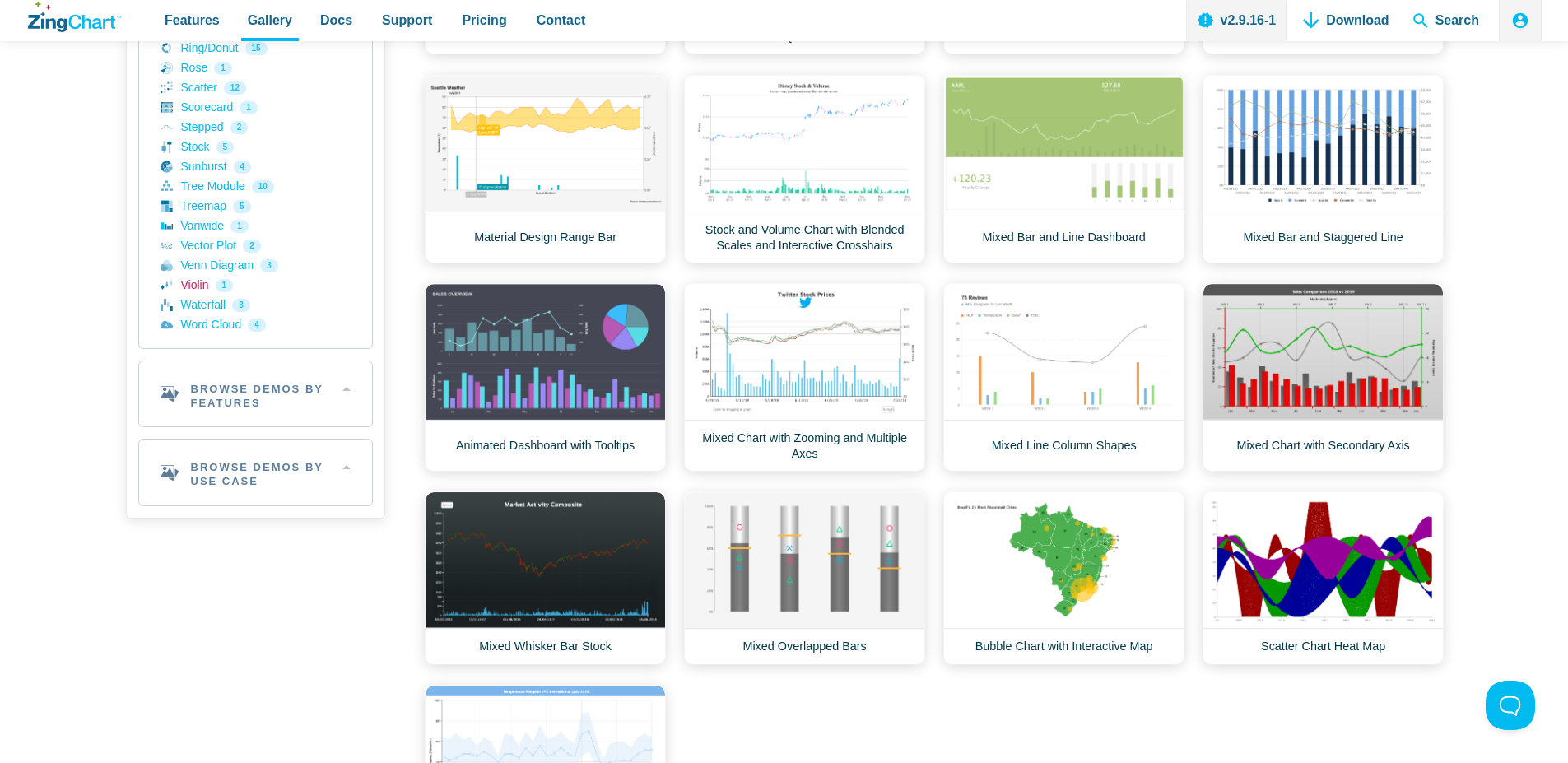
click at [201, 293] on link "Violin 1" at bounding box center [256, 285] width 190 height 19
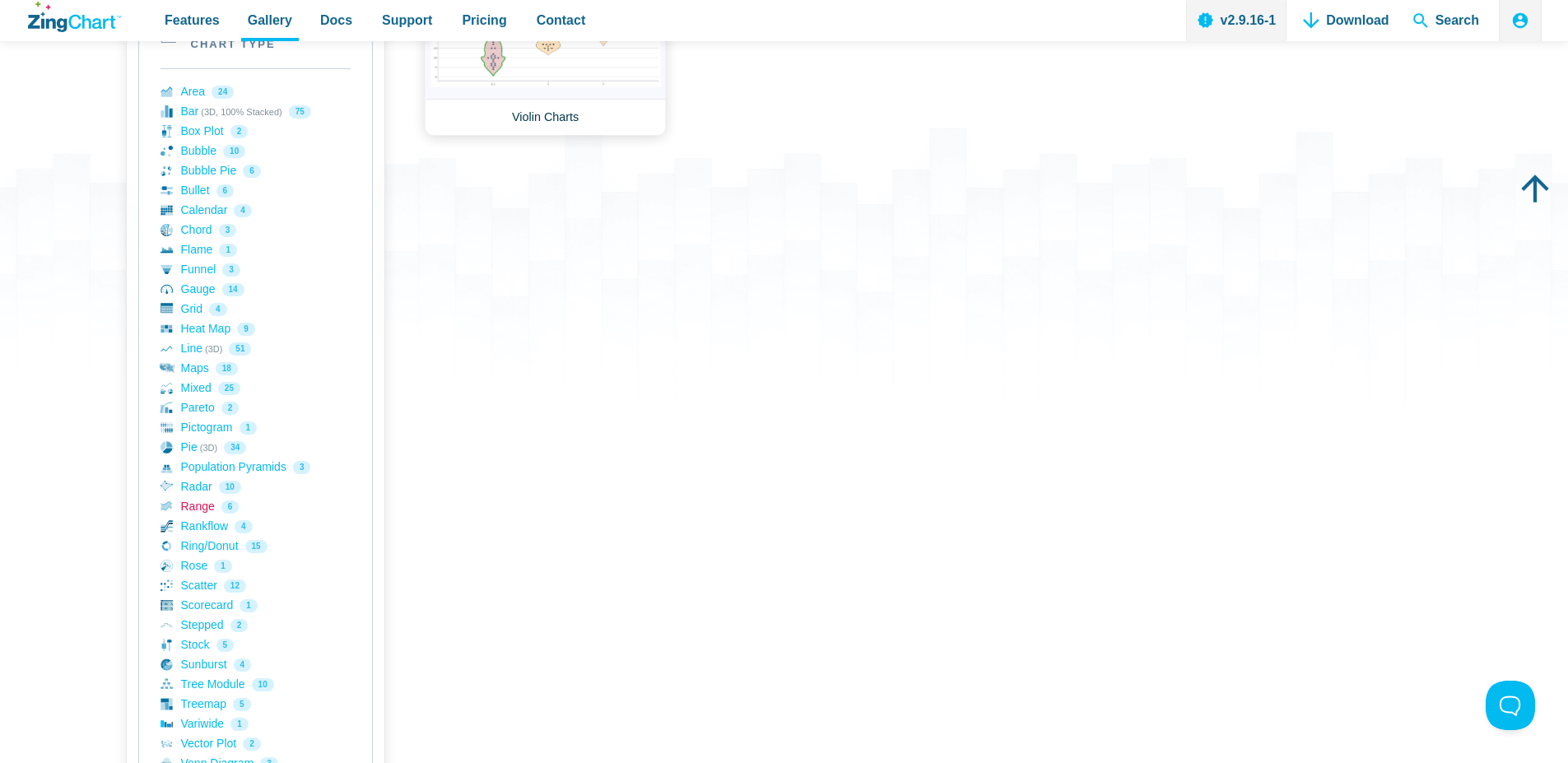
scroll to position [297, 0]
click at [215, 459] on link "Population Pyramids 3" at bounding box center [256, 463] width 190 height 19
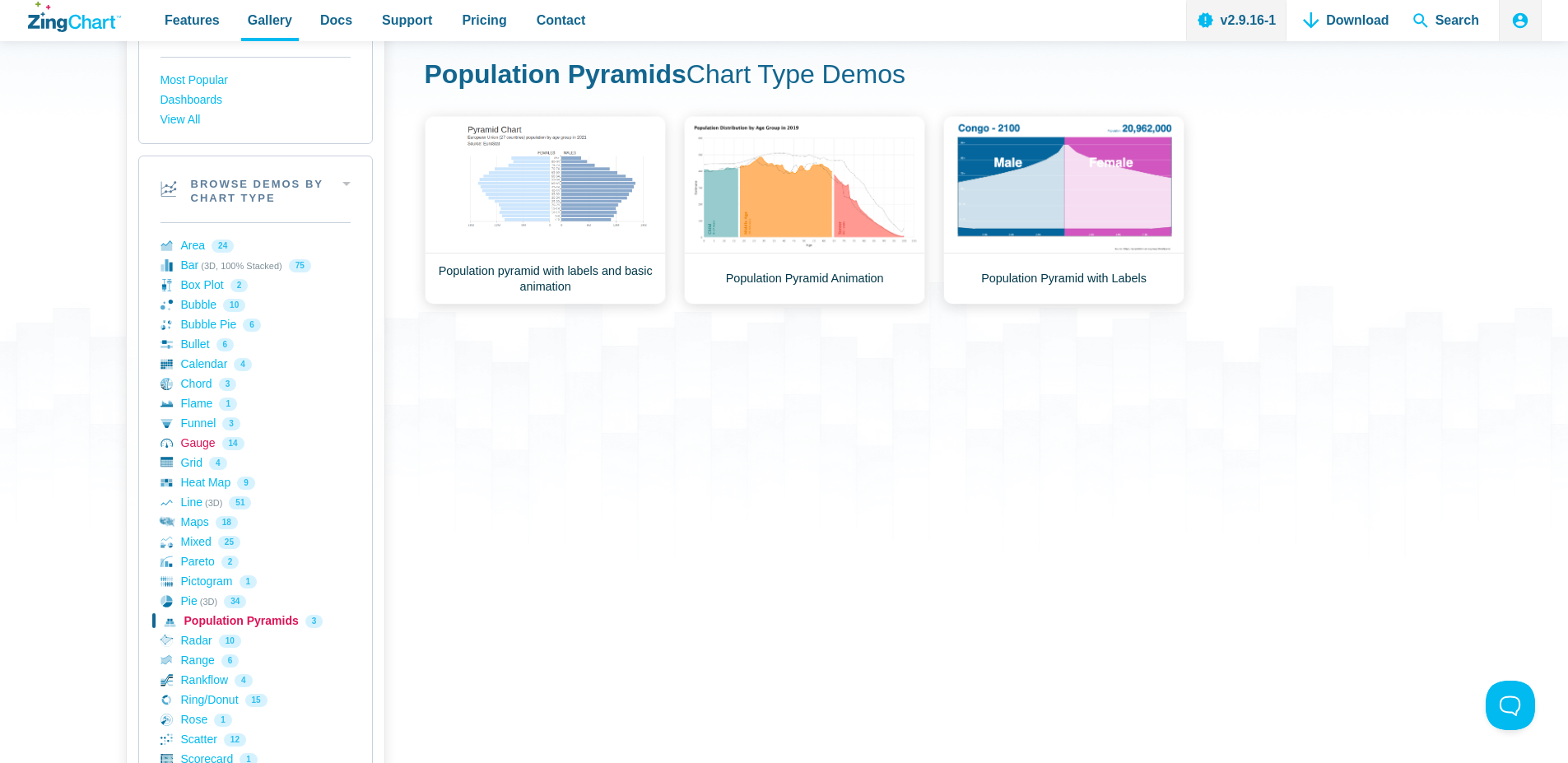
scroll to position [297, 0]
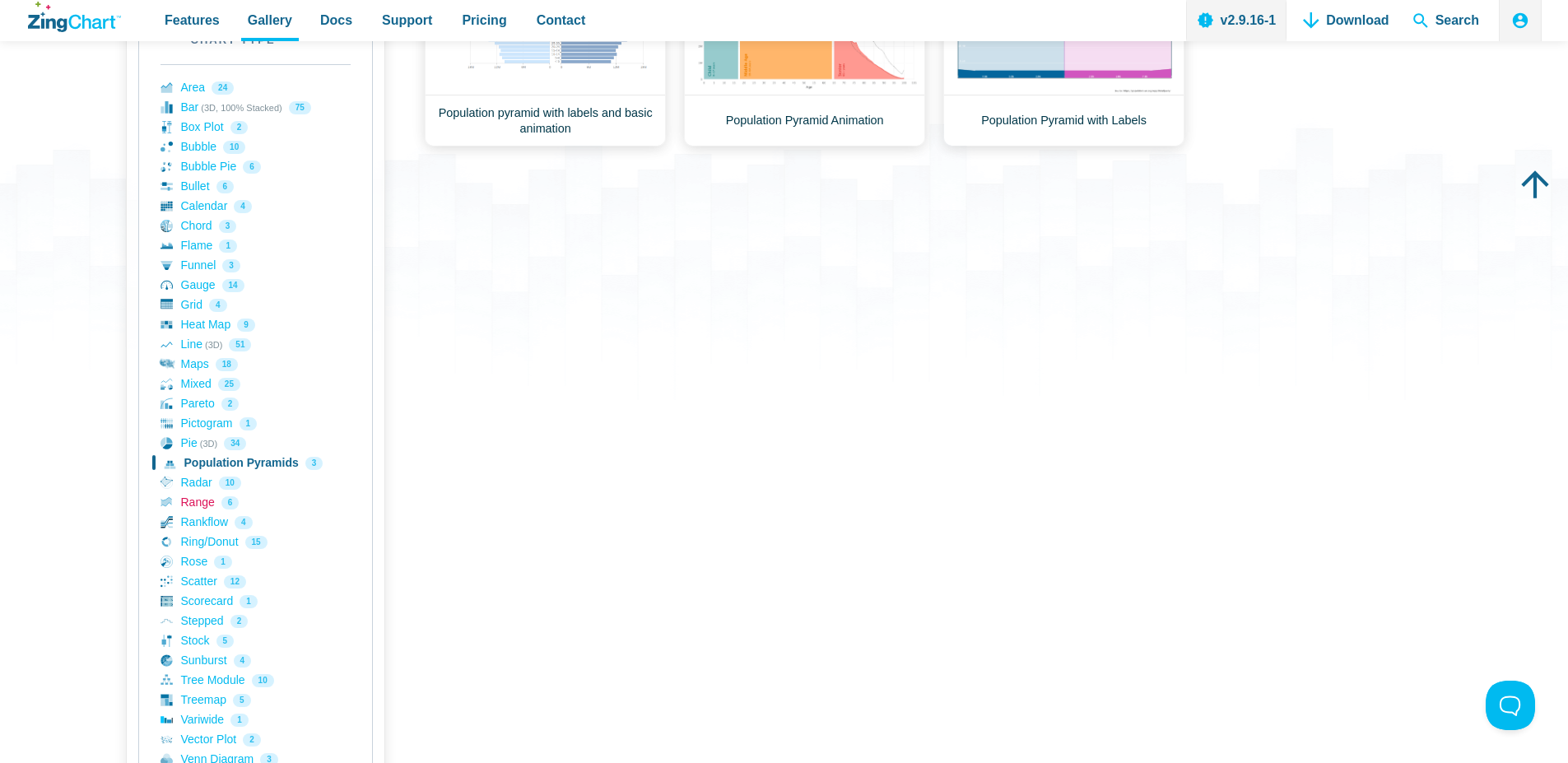
click at [203, 501] on link "Range 6" at bounding box center [256, 503] width 190 height 19
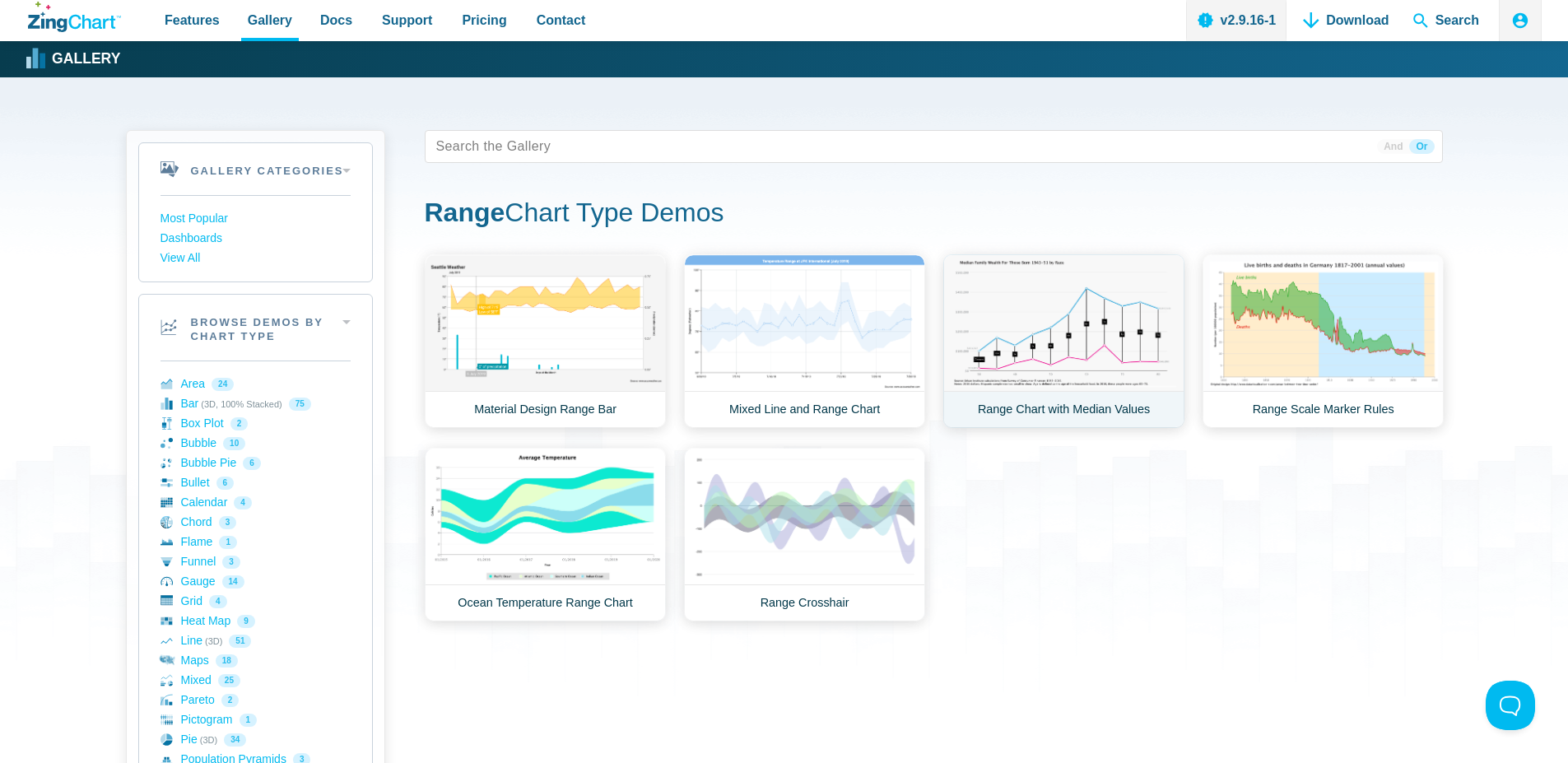
click at [1034, 347] on link "Range Chart with Median Values" at bounding box center [1064, 341] width 241 height 174
click at [190, 646] on link "Line (3D) 51" at bounding box center [256, 640] width 190 height 19
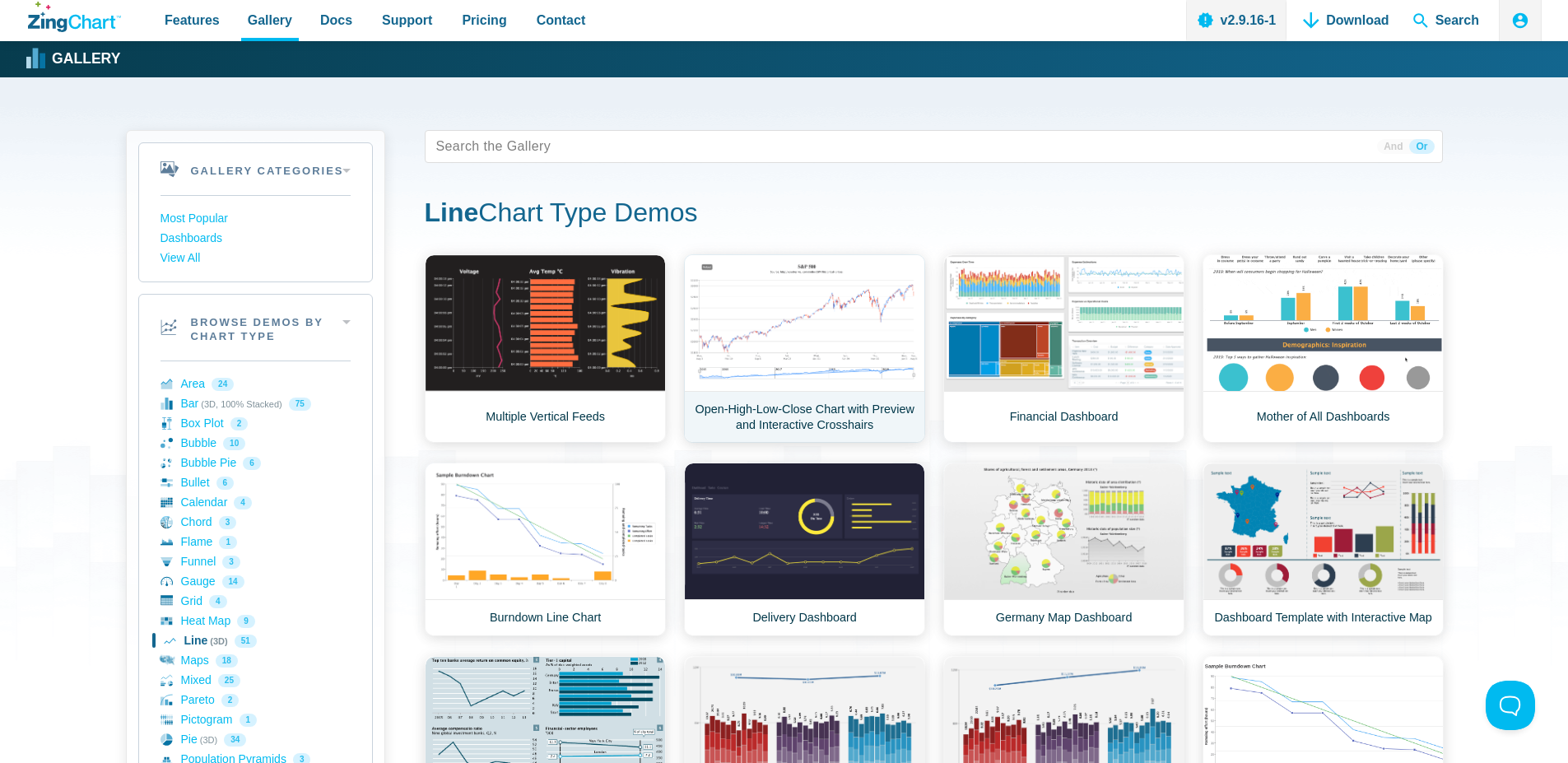
click at [796, 334] on link "Open-High-Low-Close Chart with Preview and Interactive Crosshairs" at bounding box center [804, 348] width 241 height 188
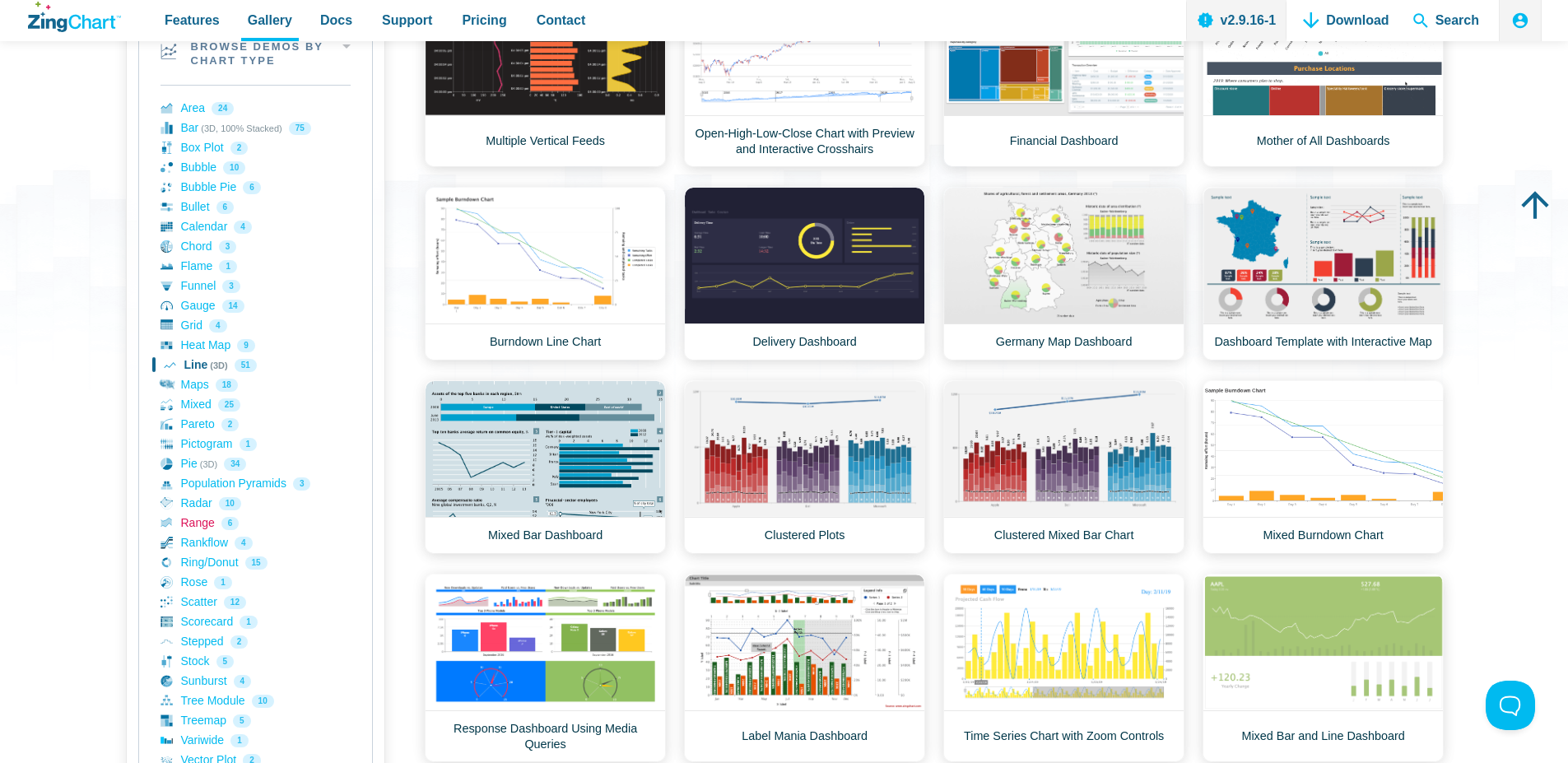
scroll to position [297, 0]
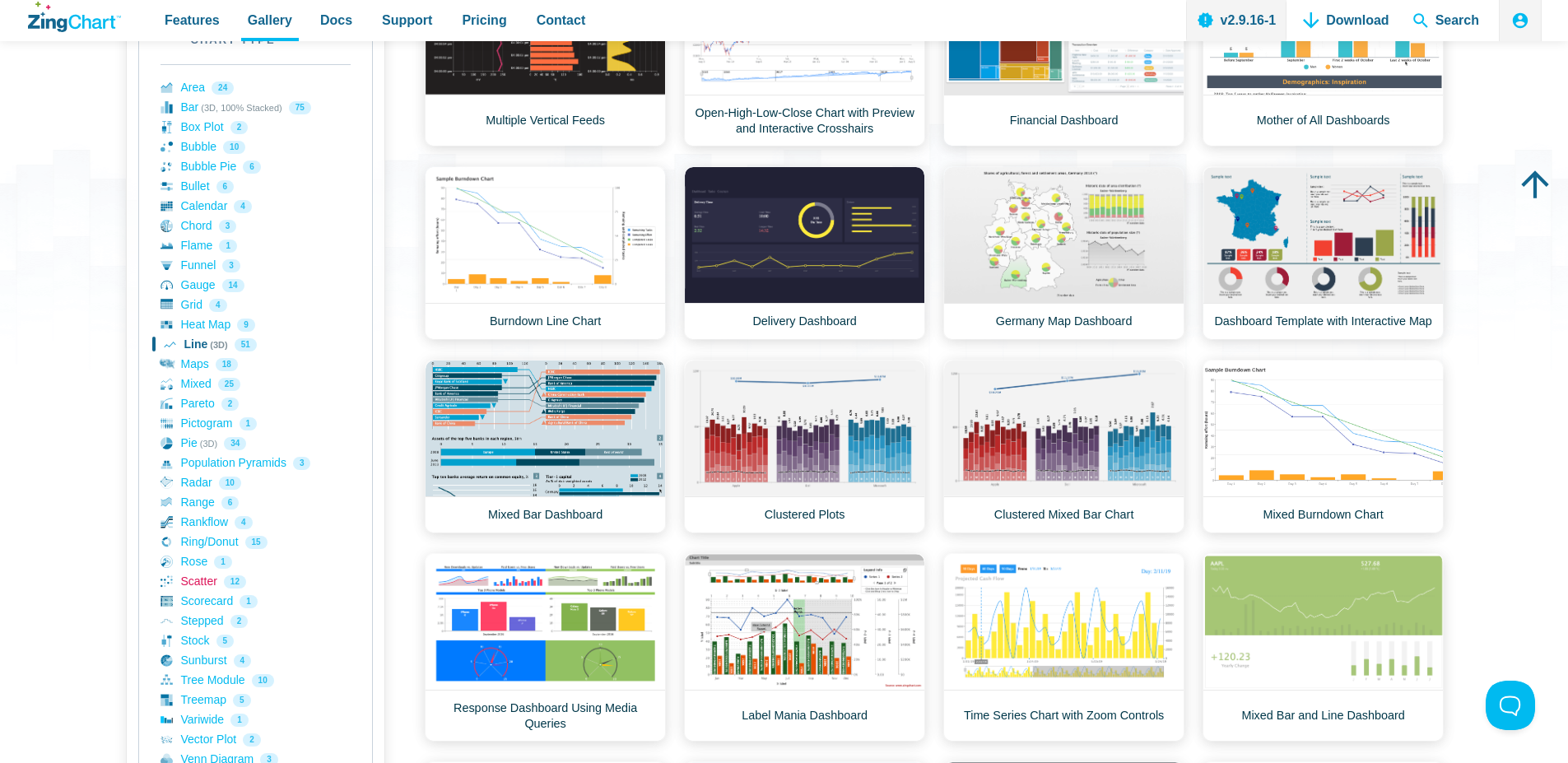
click at [211, 584] on link "Scatter 12" at bounding box center [256, 581] width 190 height 19
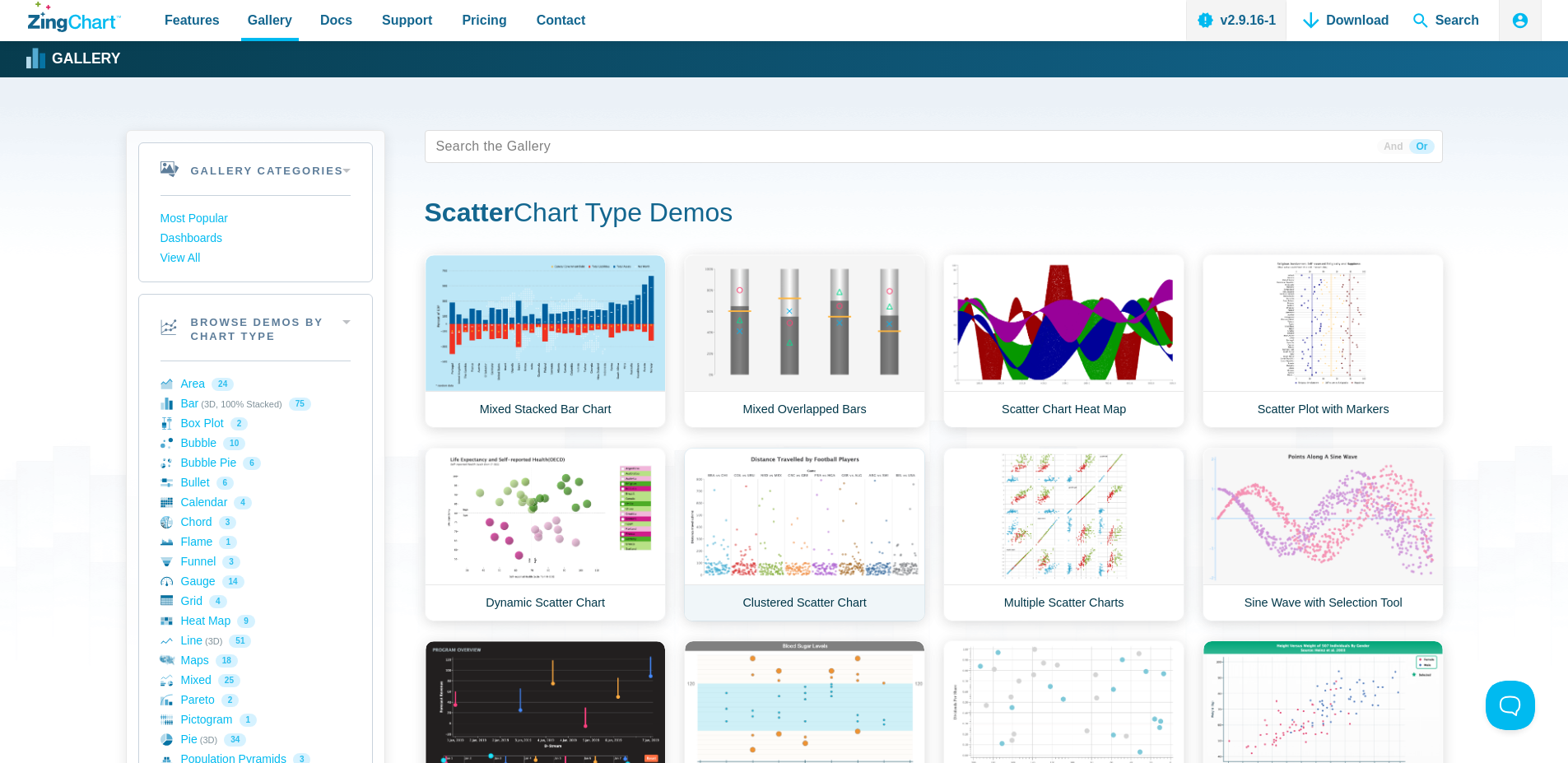
click at [877, 551] on link "Clustered Scatter Chart" at bounding box center [804, 535] width 241 height 174
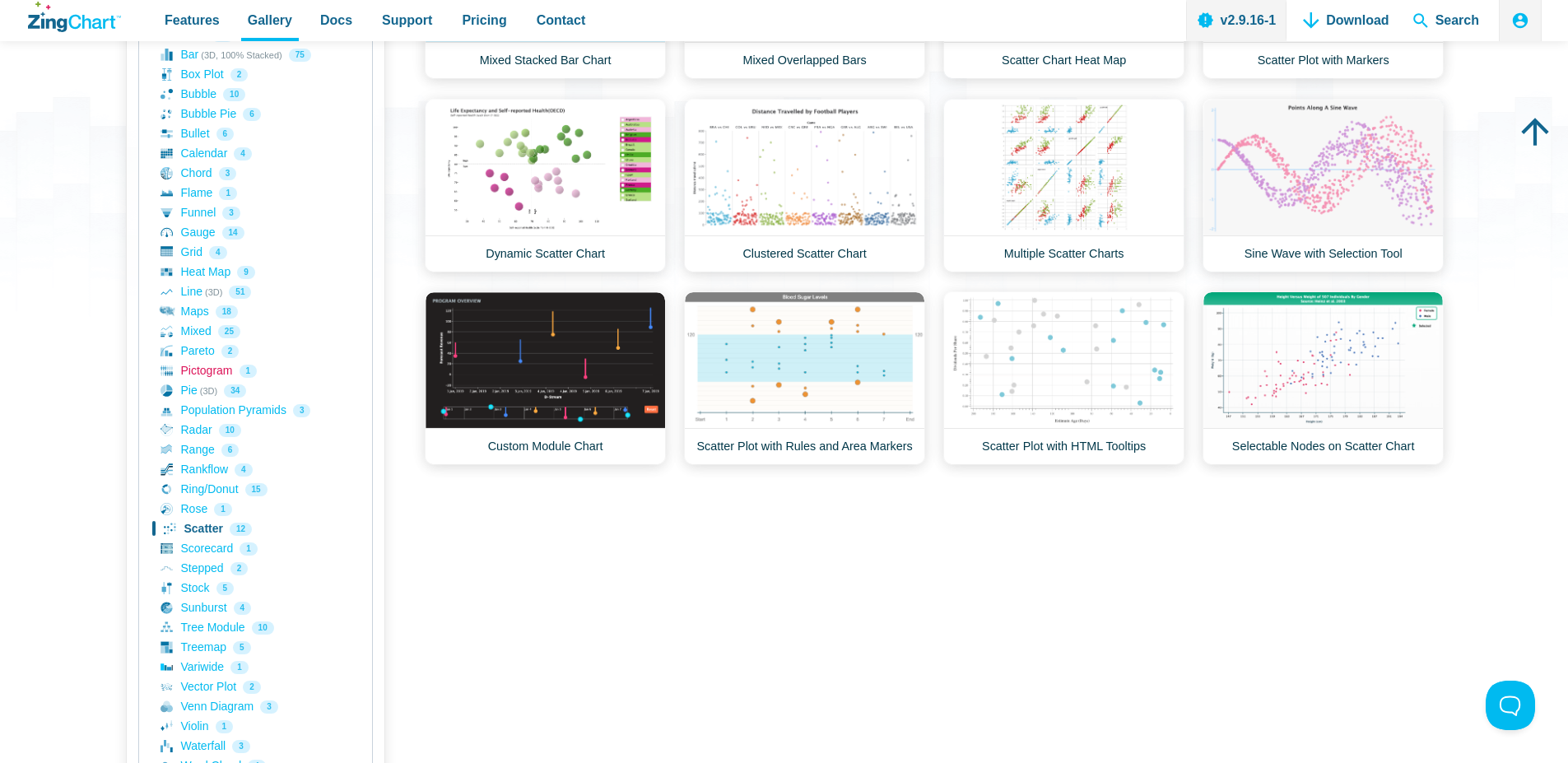
scroll to position [493, 0]
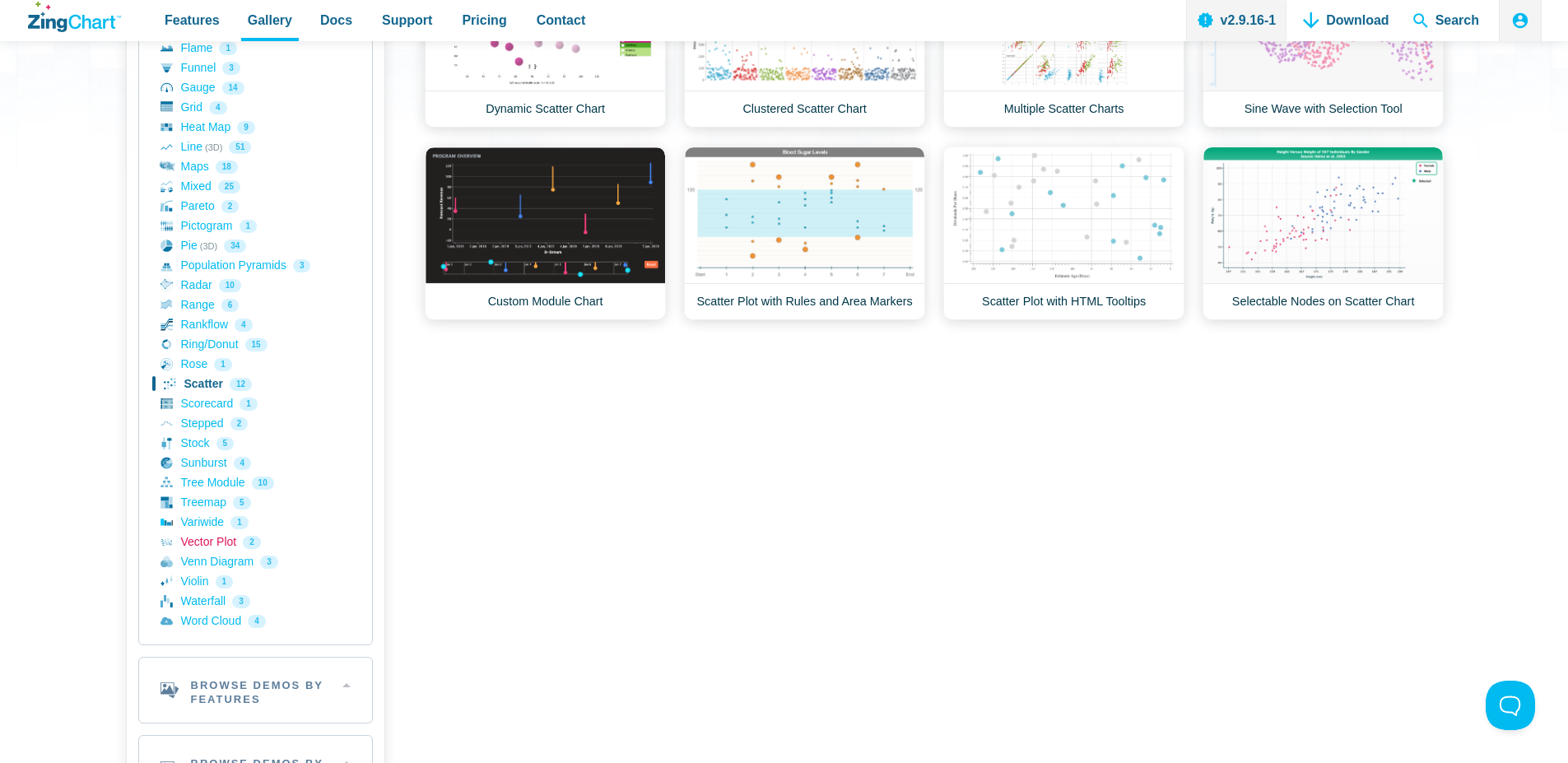
click at [214, 546] on link "Vector Plot 2" at bounding box center [256, 541] width 190 height 19
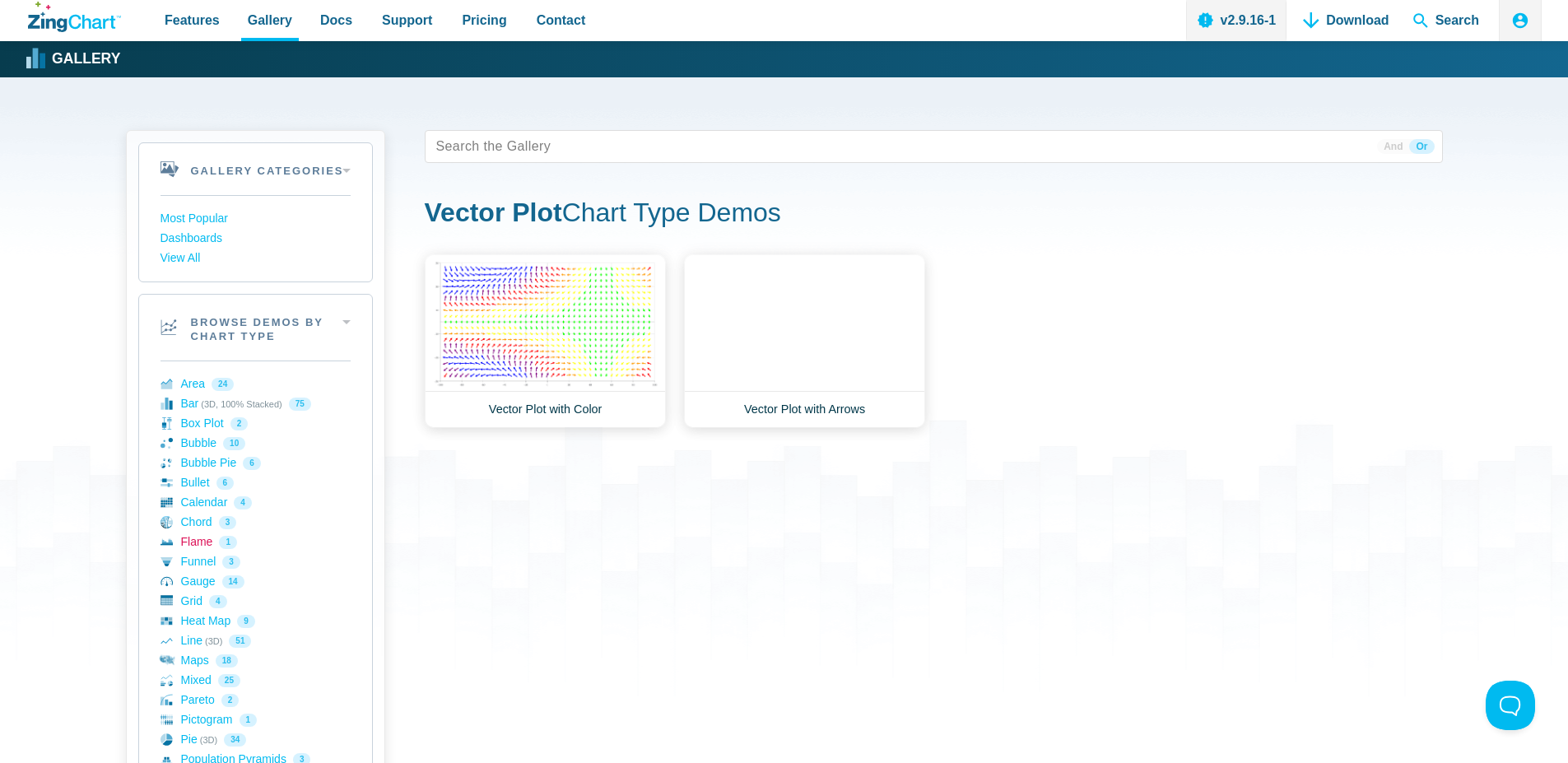
click at [195, 546] on link "Flame 1" at bounding box center [256, 541] width 190 height 19
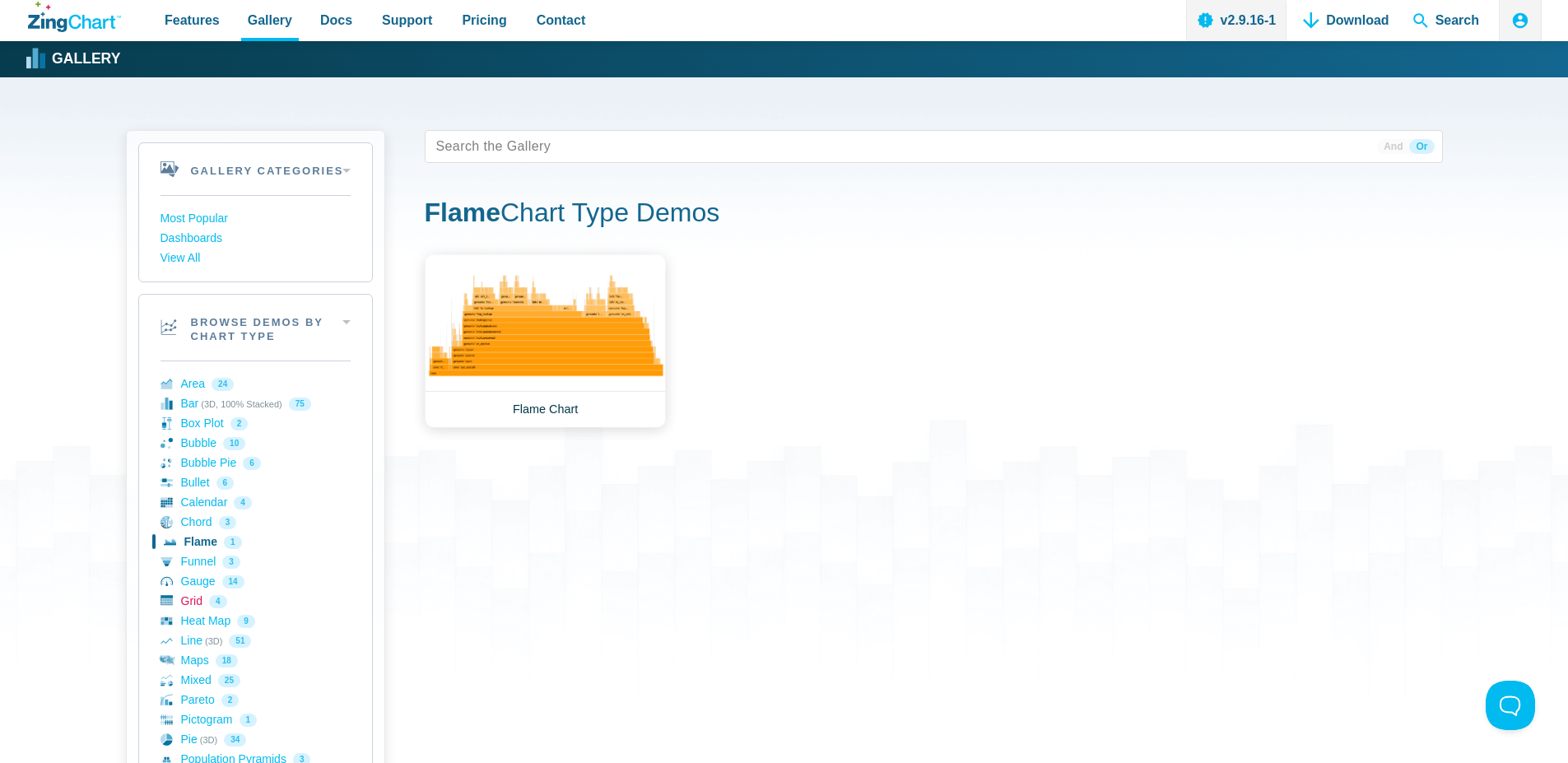
click at [205, 602] on link "Grid 4" at bounding box center [256, 600] width 190 height 19
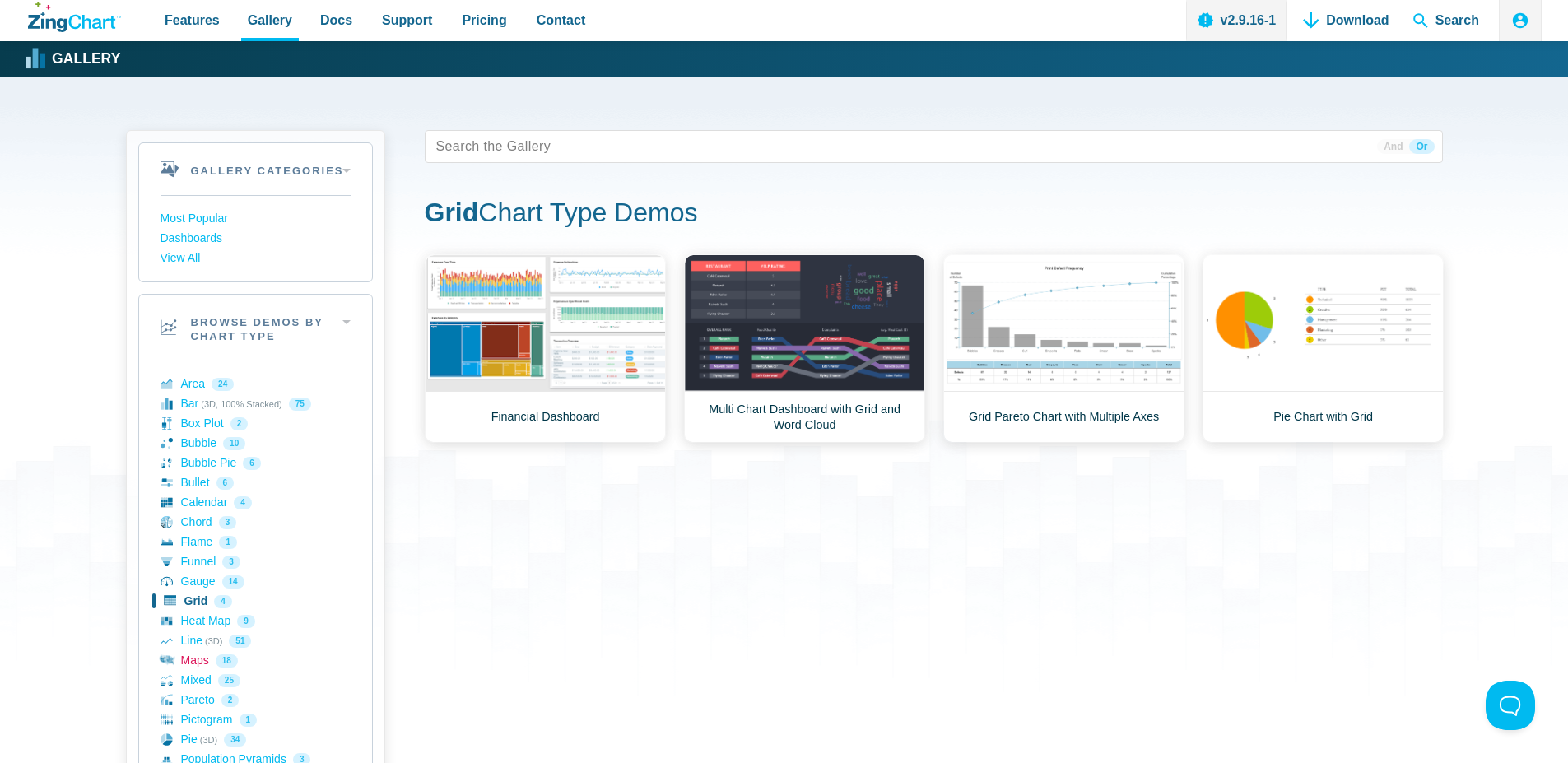
click at [201, 668] on link "Maps 18" at bounding box center [256, 660] width 190 height 19
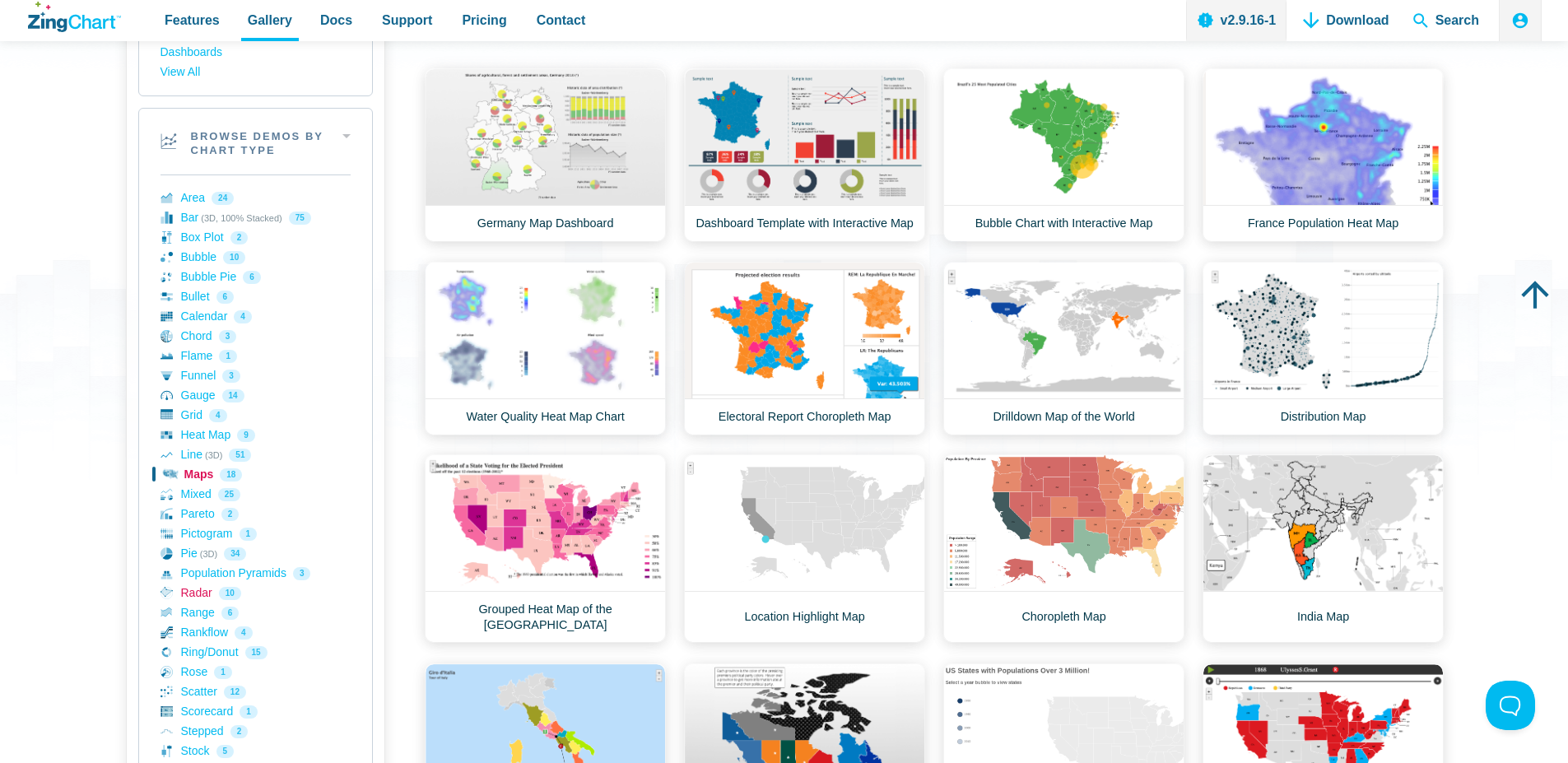
scroll to position [198, 0]
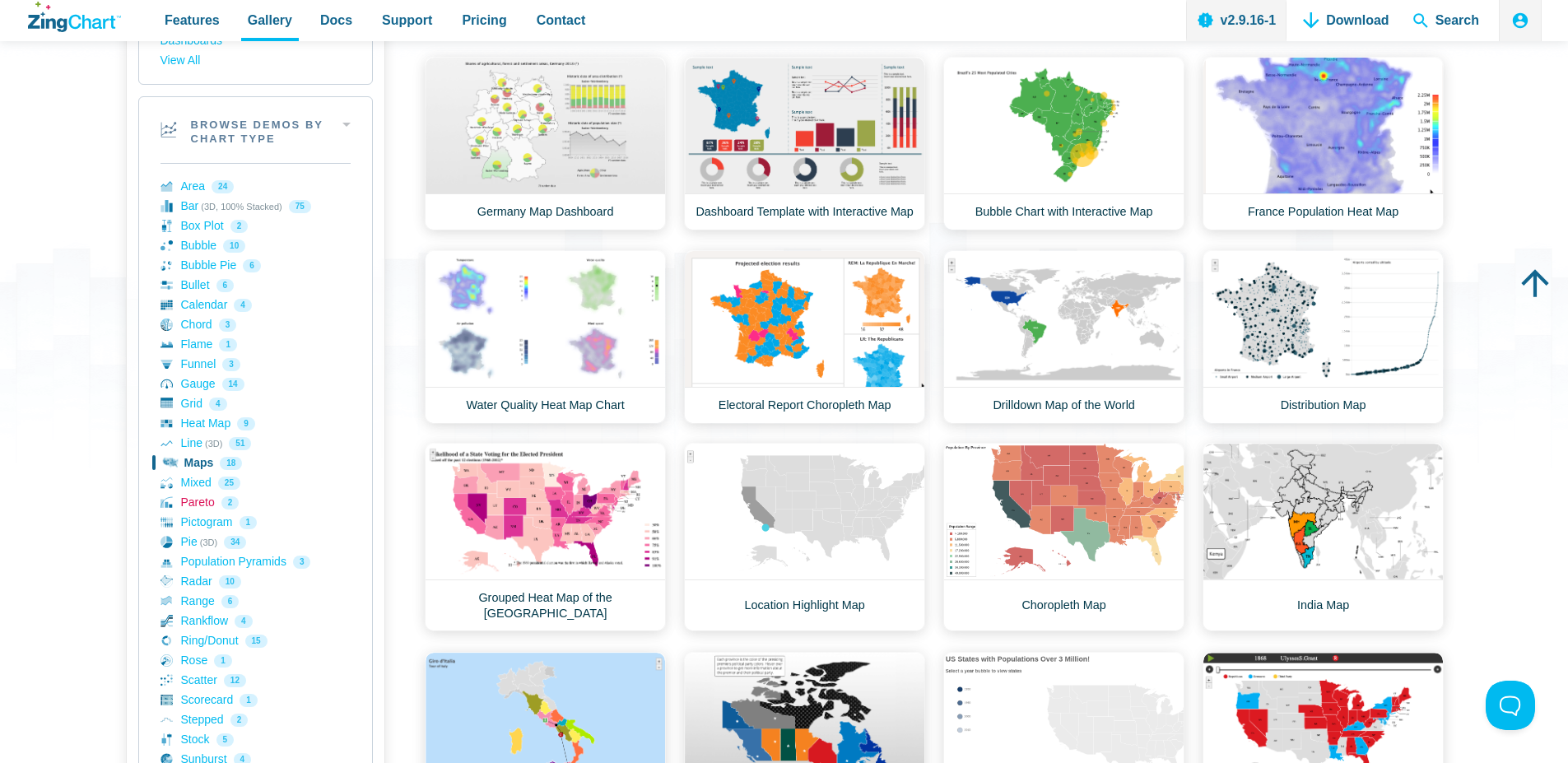
click at [199, 506] on link "Pareto 2" at bounding box center [256, 503] width 190 height 19
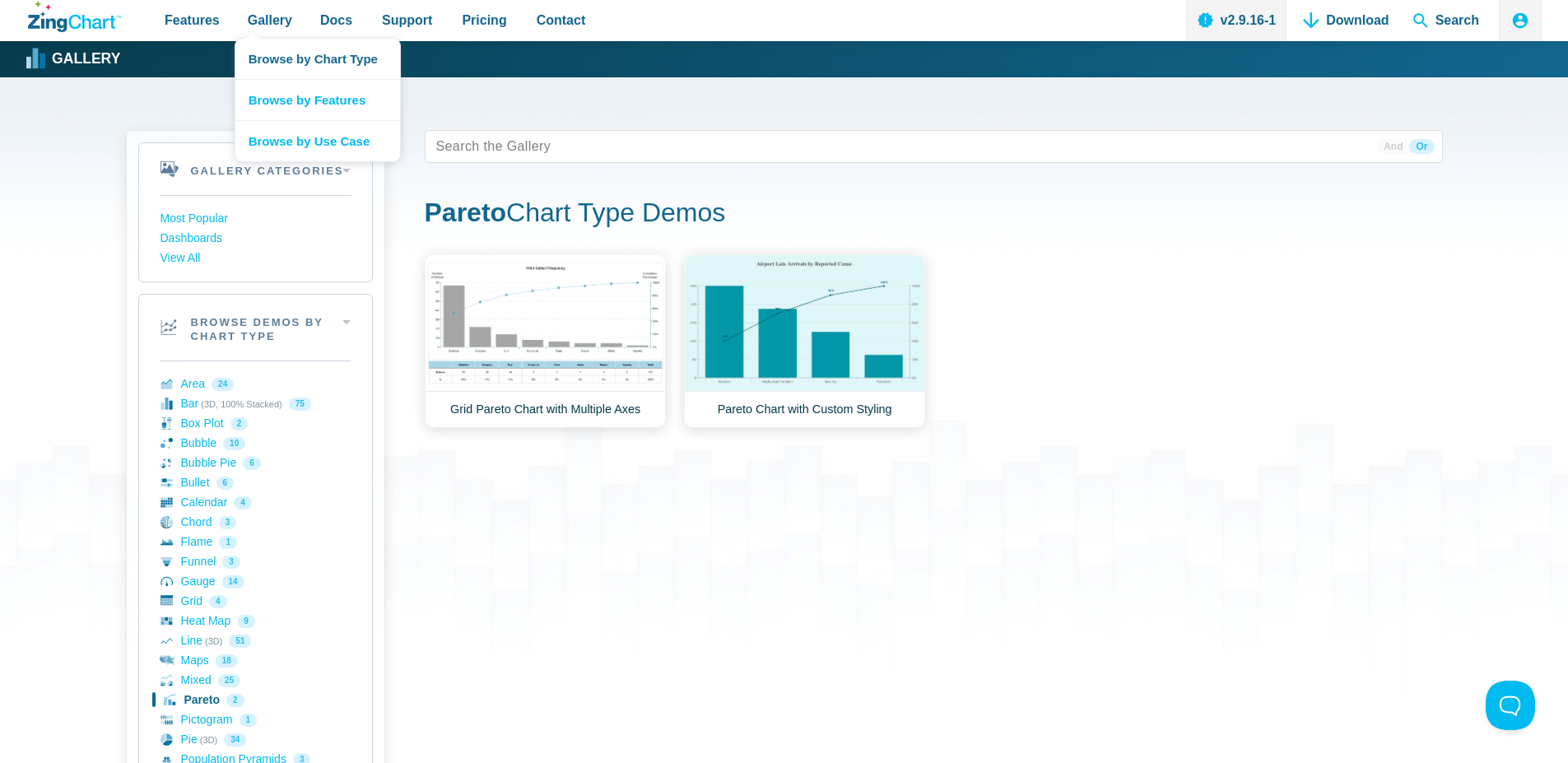
click at [249, 38] on nav "Browse by Chart Type Browse by Features Browse by Use Case" at bounding box center [318, 100] width 166 height 125
click at [288, 61] on link "Browse by Chart Type" at bounding box center [318, 59] width 164 height 41
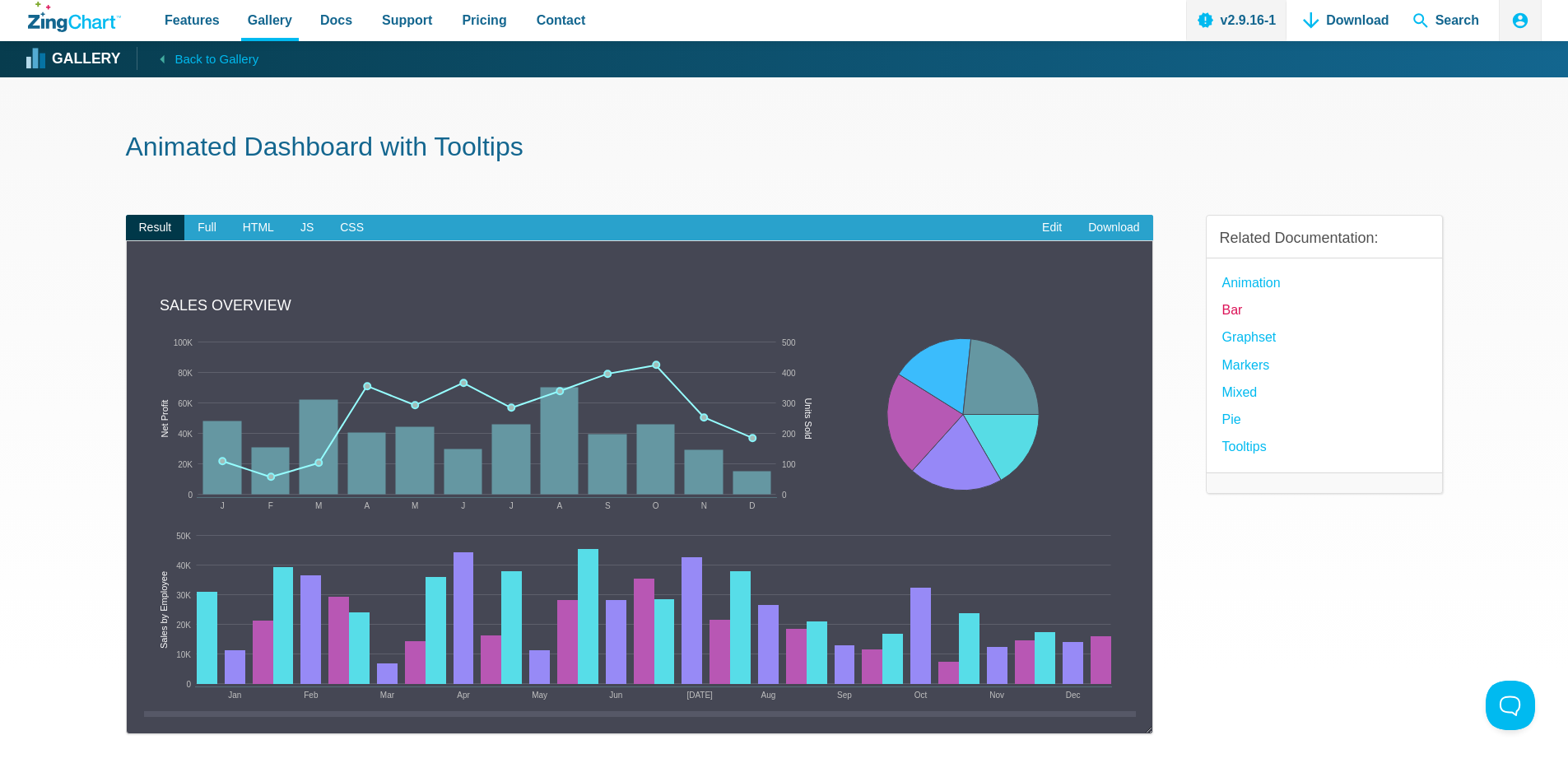
click at [1224, 310] on link "Bar" at bounding box center [1233, 309] width 20 height 22
